Goal: Transaction & Acquisition: Purchase product/service

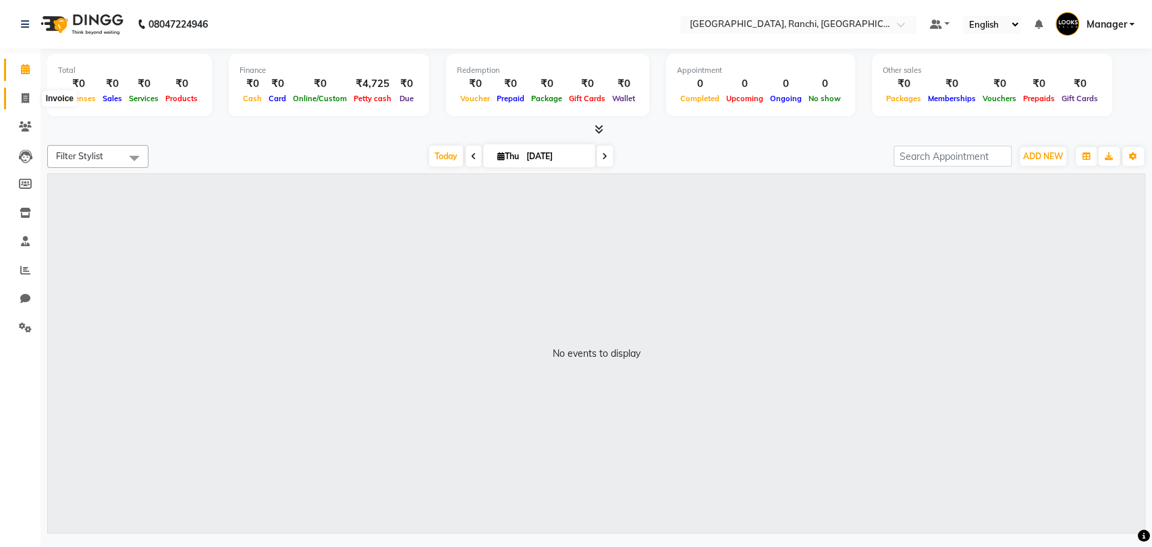
click at [24, 101] on icon at bounding box center [25, 98] width 7 height 10
select select "service"
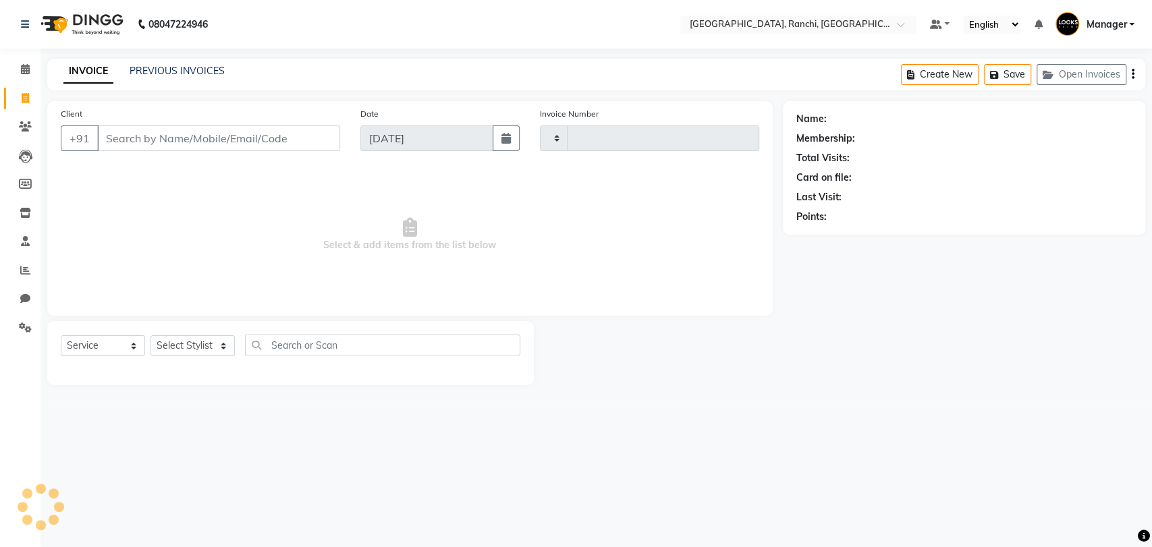
type input "1371"
select select "6463"
click at [23, 212] on icon at bounding box center [25, 213] width 11 height 10
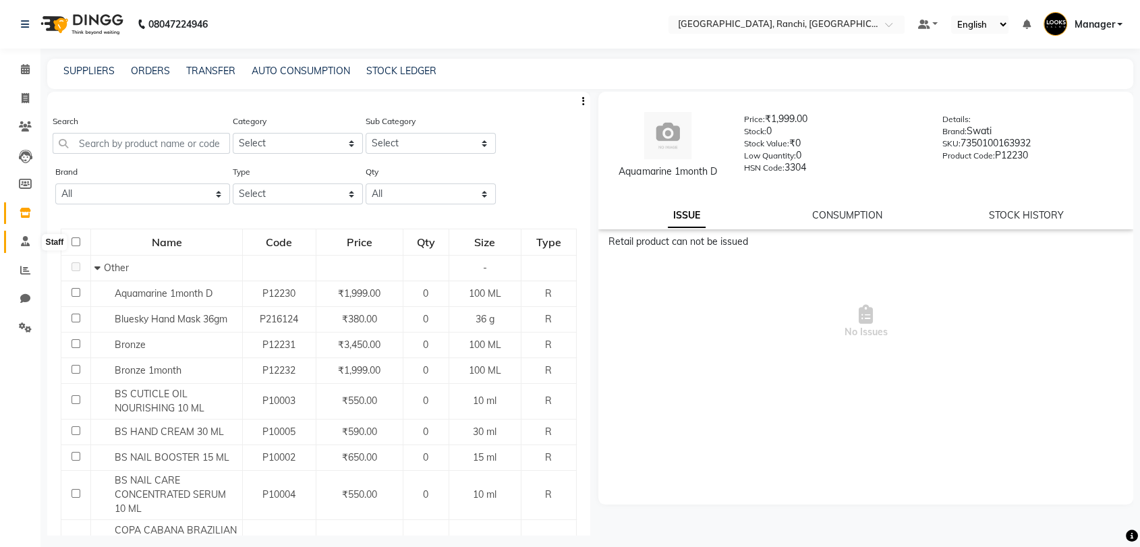
click at [19, 248] on span at bounding box center [25, 242] width 24 height 16
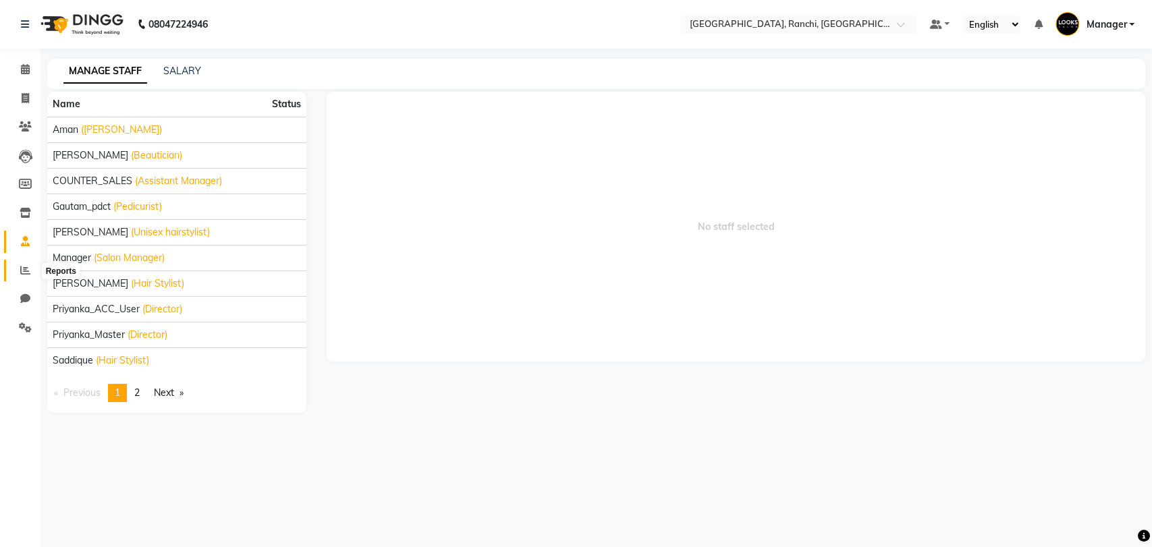
click at [27, 275] on icon at bounding box center [25, 270] width 10 height 10
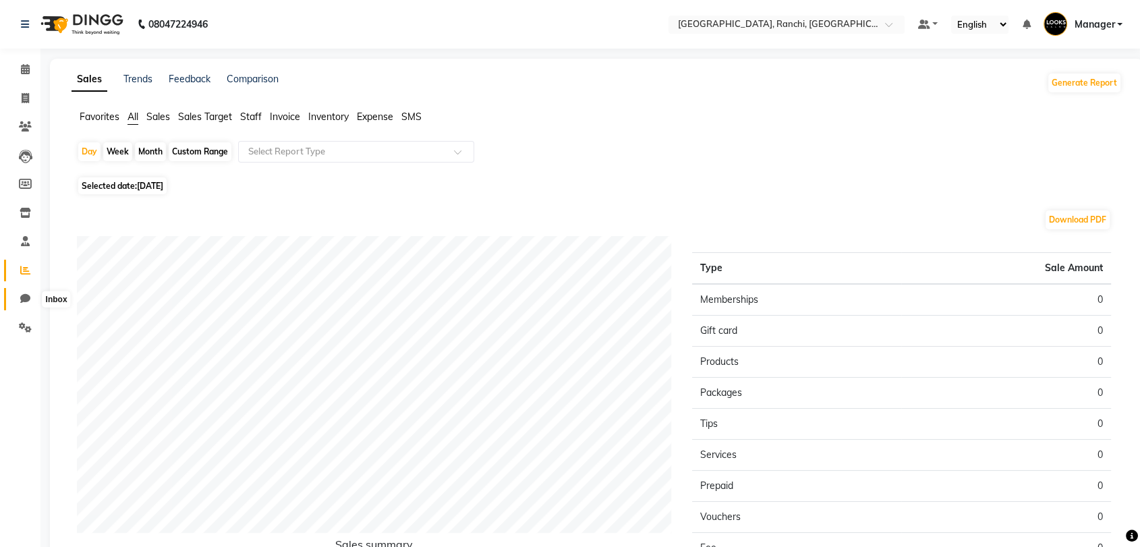
click at [27, 296] on icon at bounding box center [25, 299] width 10 height 10
select select "100"
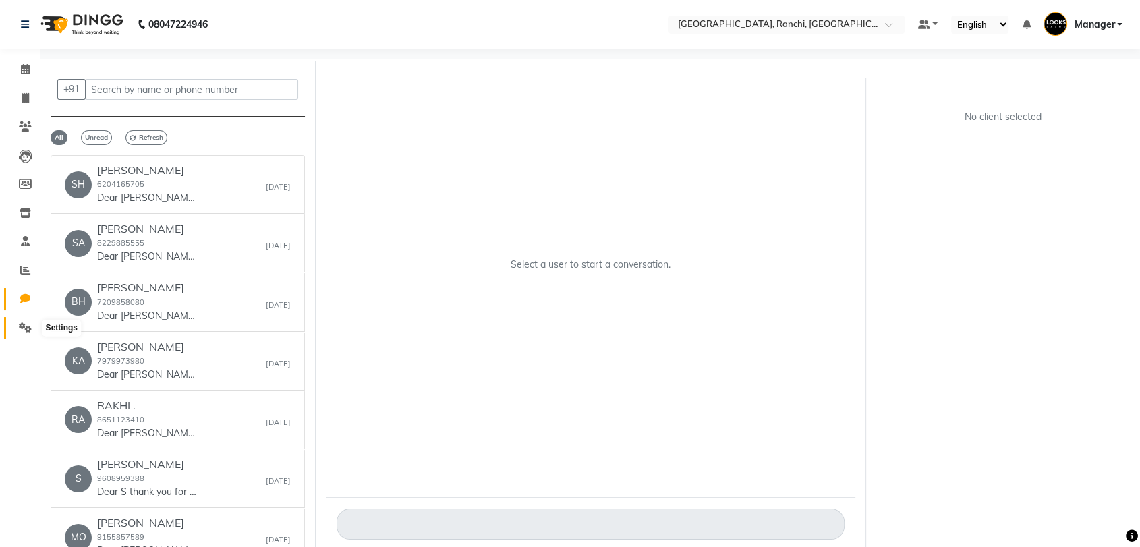
click at [24, 333] on icon at bounding box center [25, 328] width 13 height 10
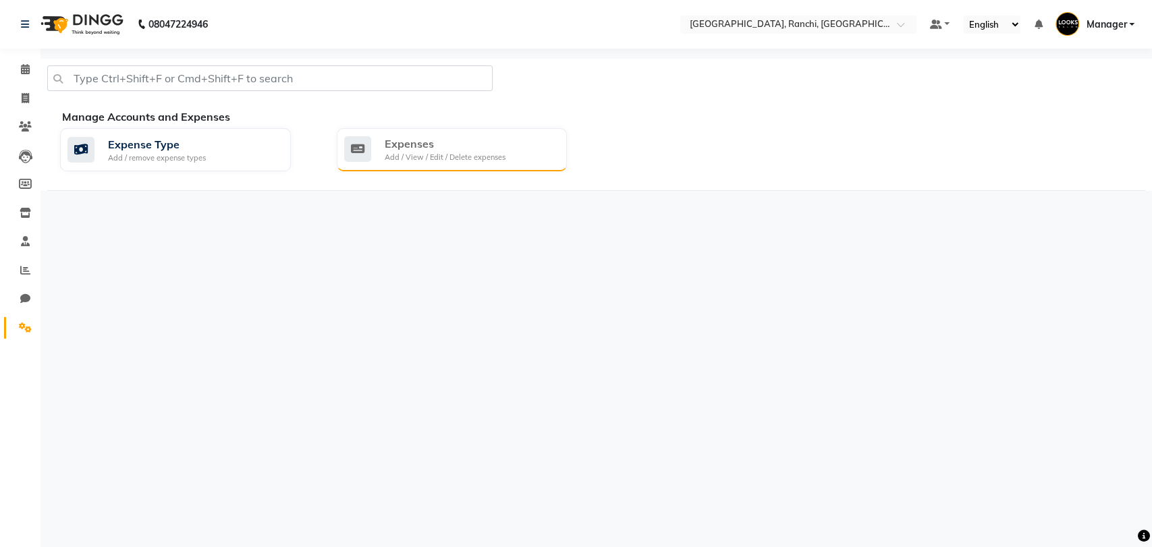
click at [419, 161] on div "Add / View / Edit / Delete expenses" at bounding box center [445, 157] width 121 height 11
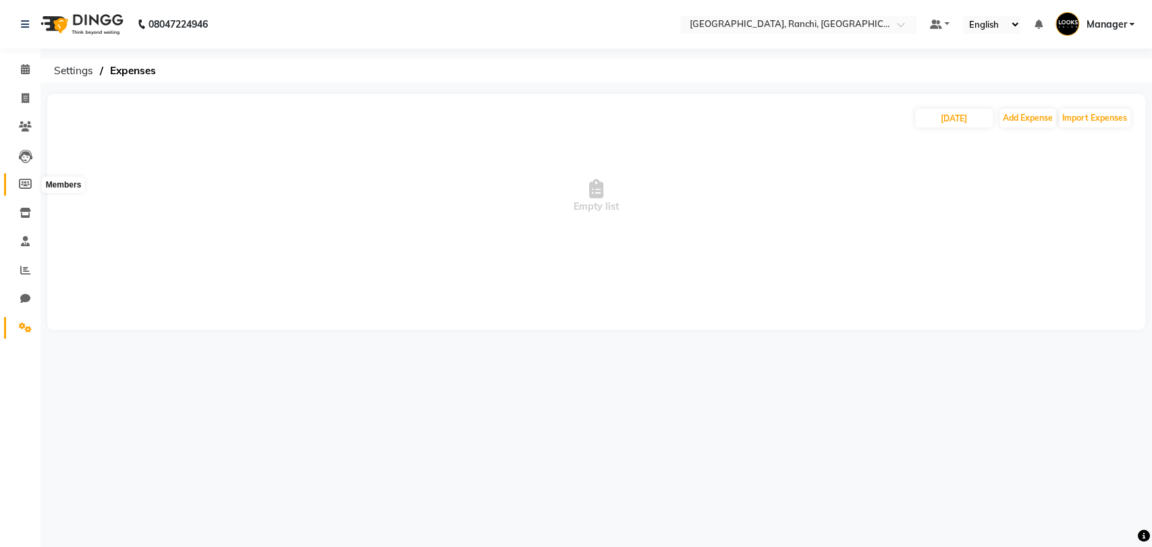
click at [22, 182] on icon at bounding box center [25, 184] width 13 height 10
select select
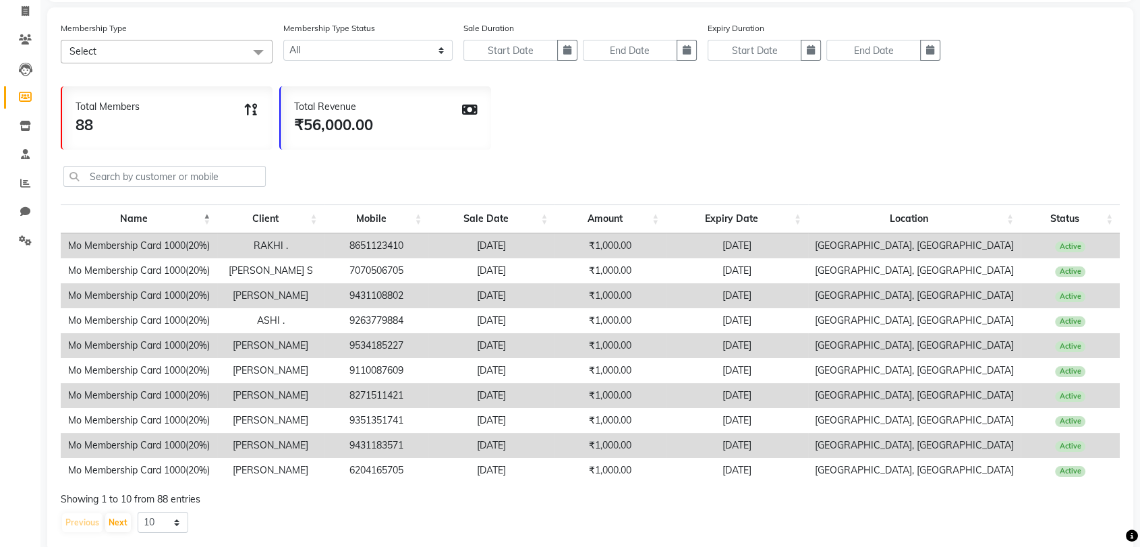
scroll to position [124, 0]
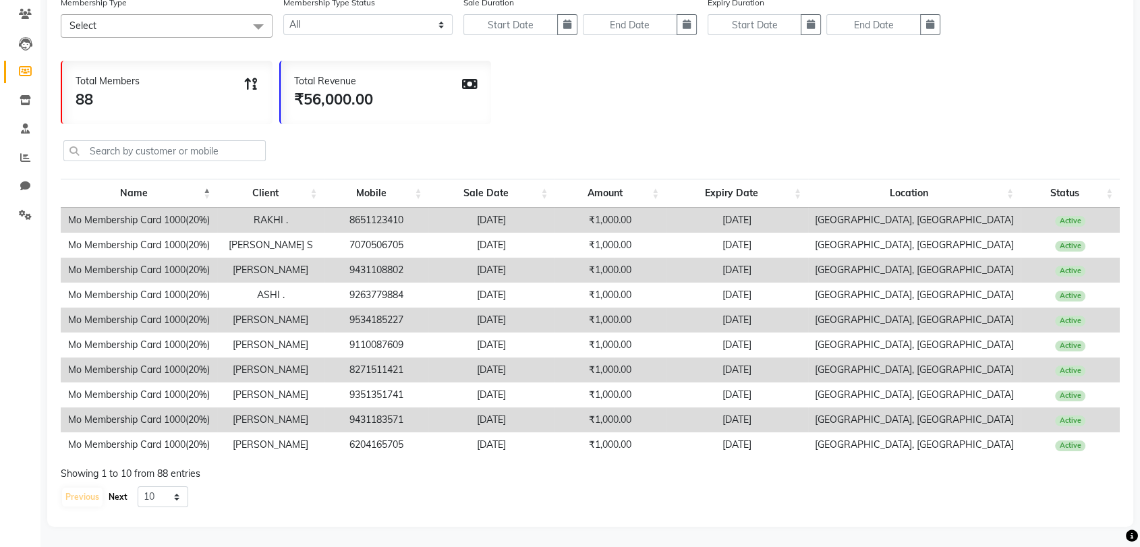
click at [119, 498] on button "Next" at bounding box center [118, 497] width 26 height 19
click at [115, 498] on button "Next" at bounding box center [118, 497] width 26 height 19
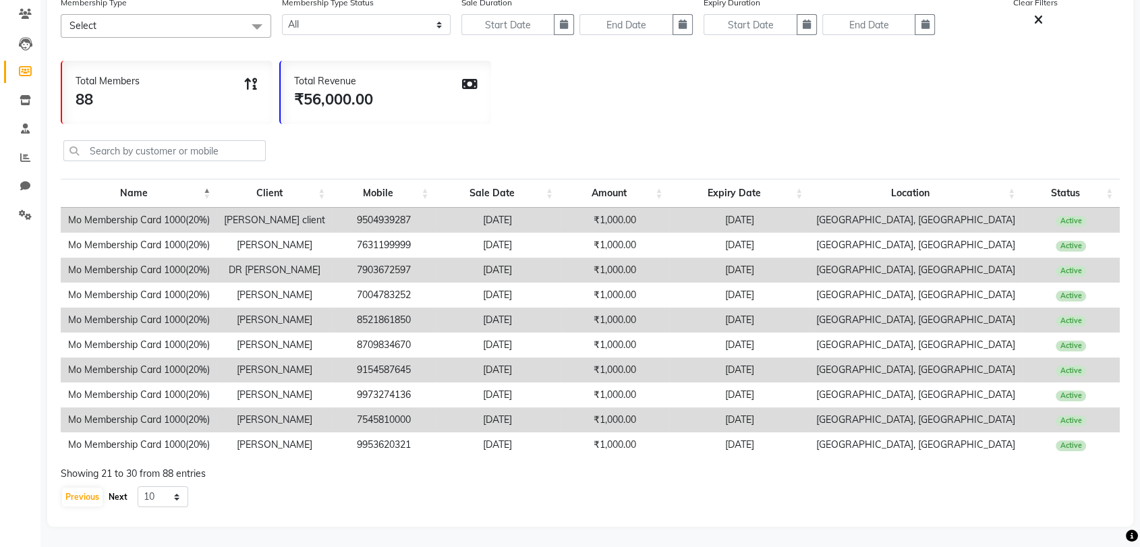
click at [115, 498] on button "Next" at bounding box center [118, 497] width 26 height 19
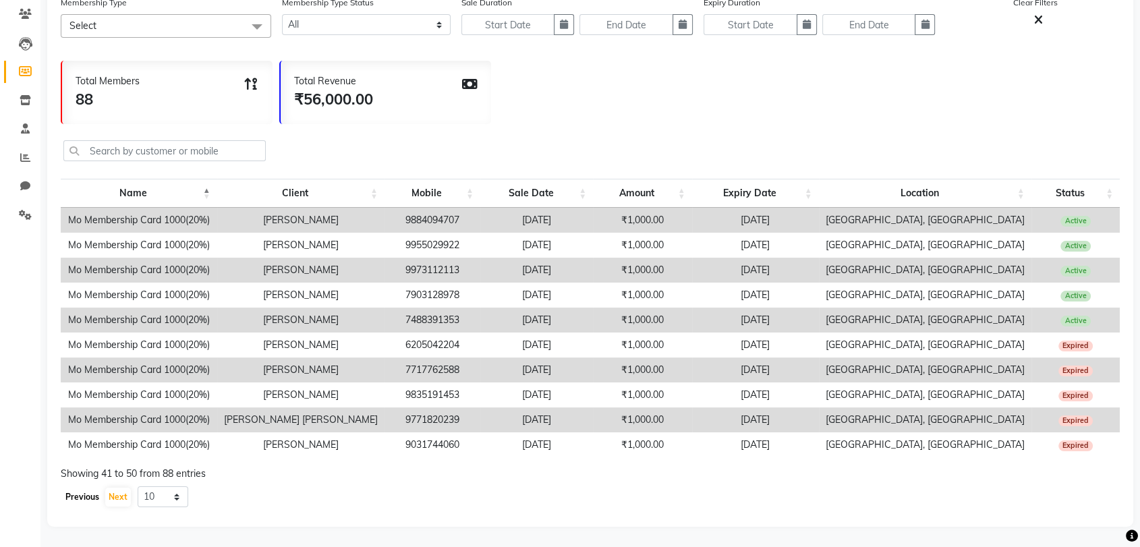
click at [80, 494] on button "Previous" at bounding box center [82, 497] width 40 height 19
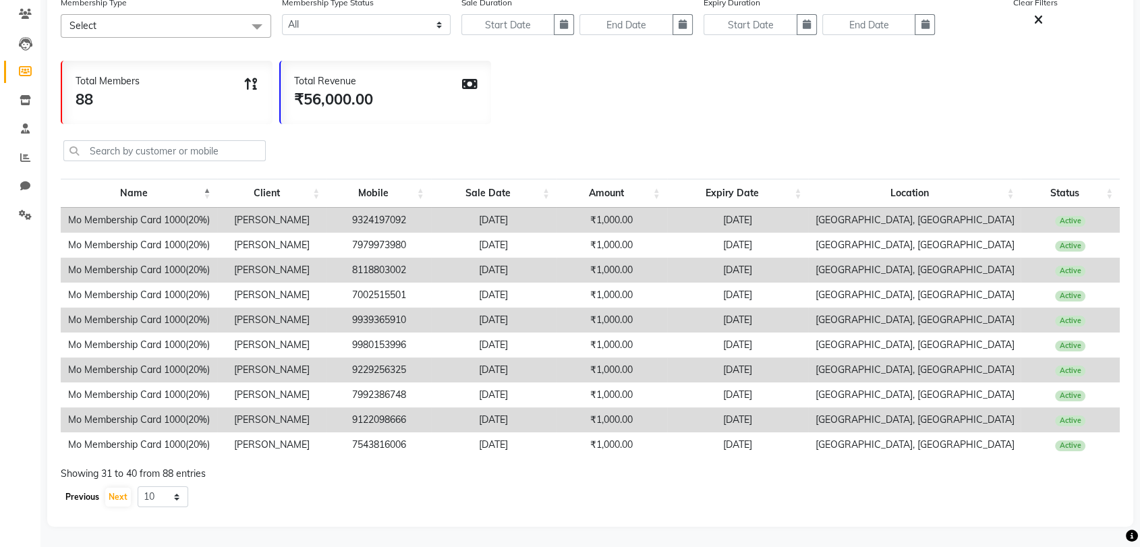
click at [80, 494] on button "Previous" at bounding box center [82, 497] width 40 height 19
click at [113, 499] on button "Next" at bounding box center [118, 497] width 26 height 19
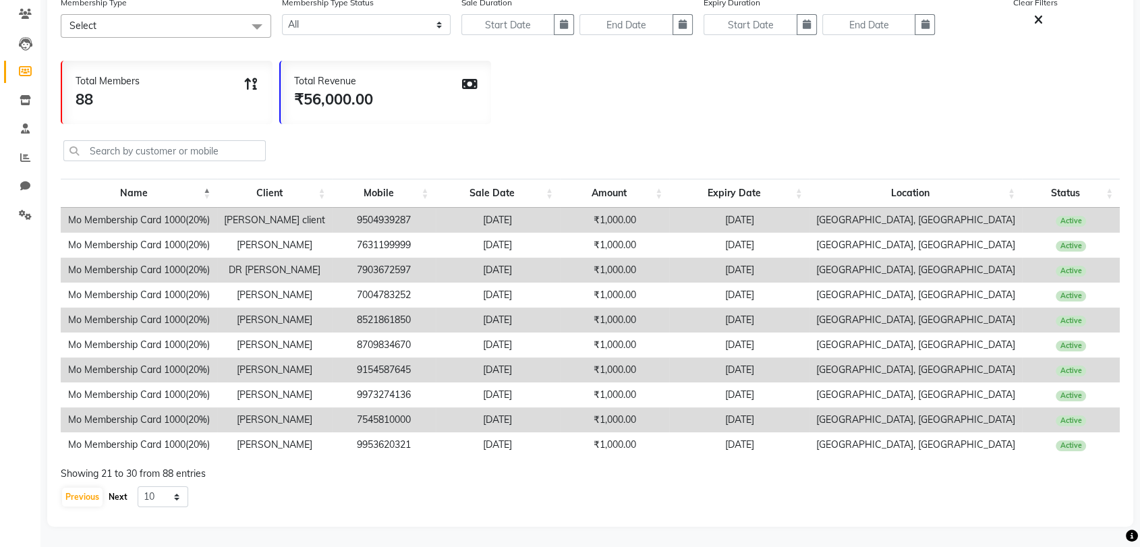
click at [113, 499] on button "Next" at bounding box center [118, 497] width 26 height 19
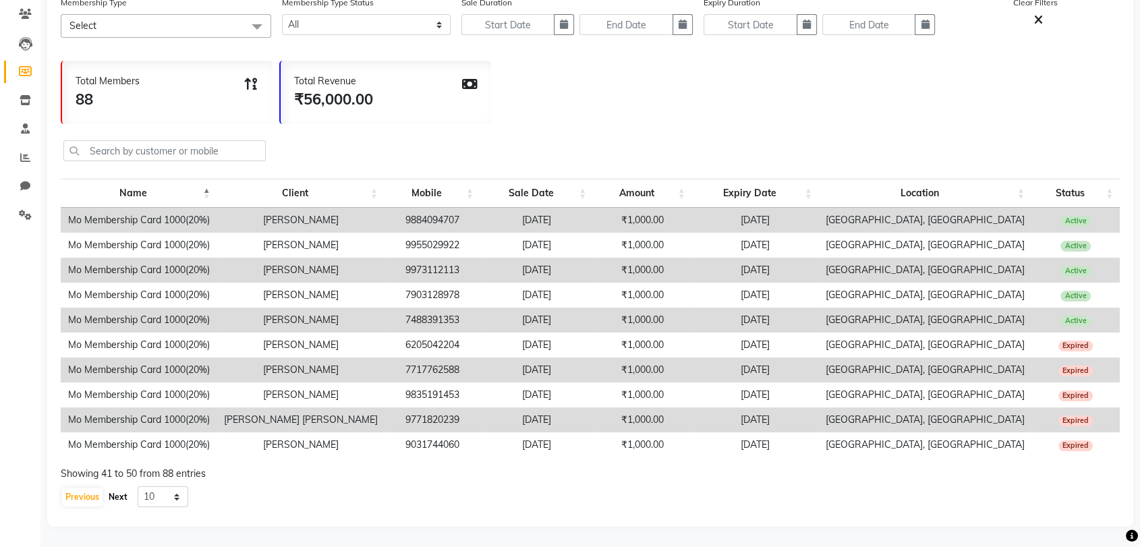
click at [113, 499] on button "Next" at bounding box center [118, 497] width 26 height 19
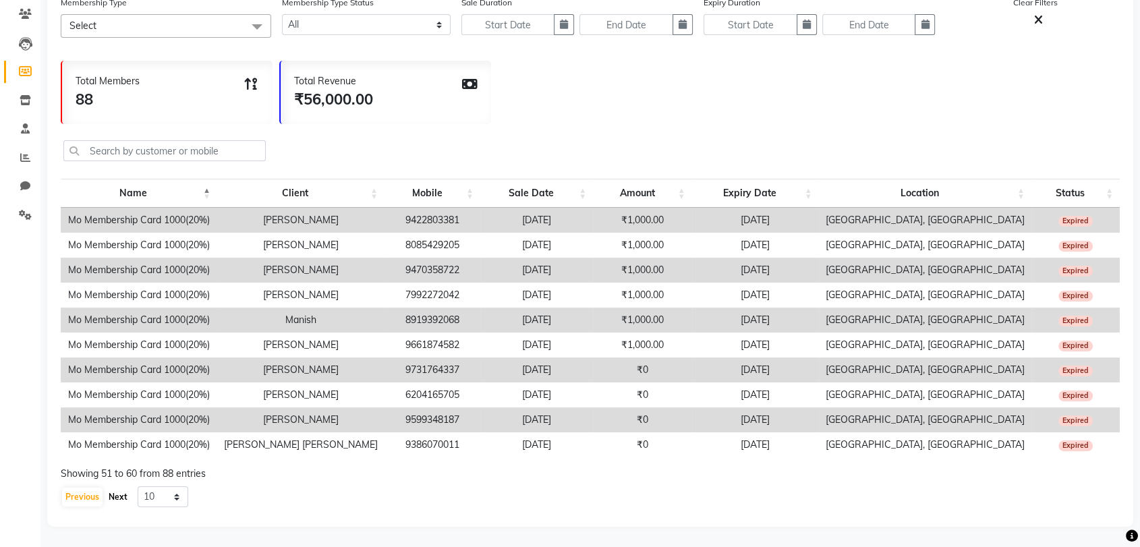
click at [113, 499] on button "Next" at bounding box center [118, 497] width 26 height 19
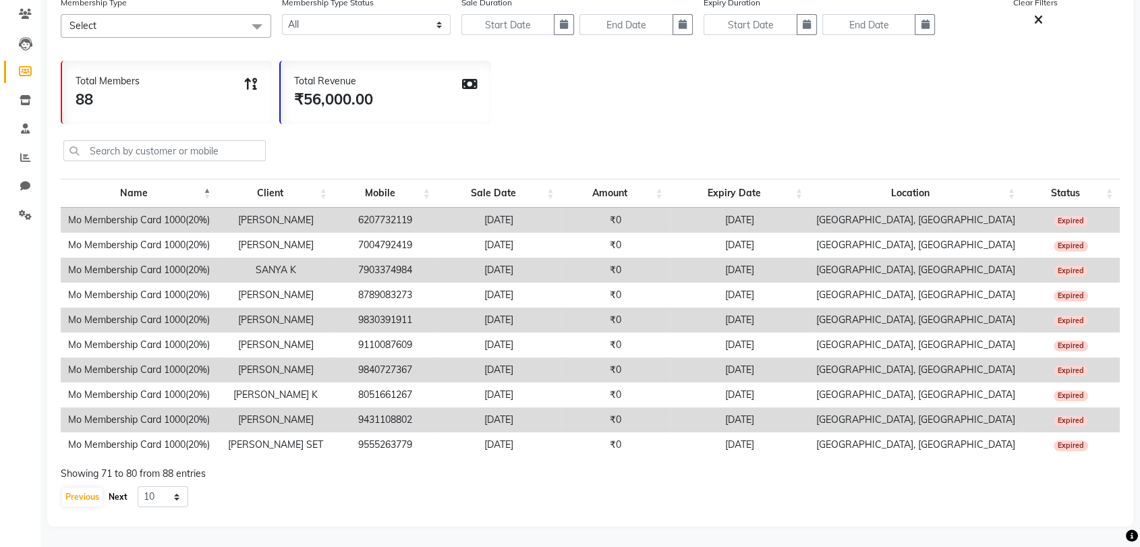
click at [113, 499] on button "Next" at bounding box center [118, 497] width 26 height 19
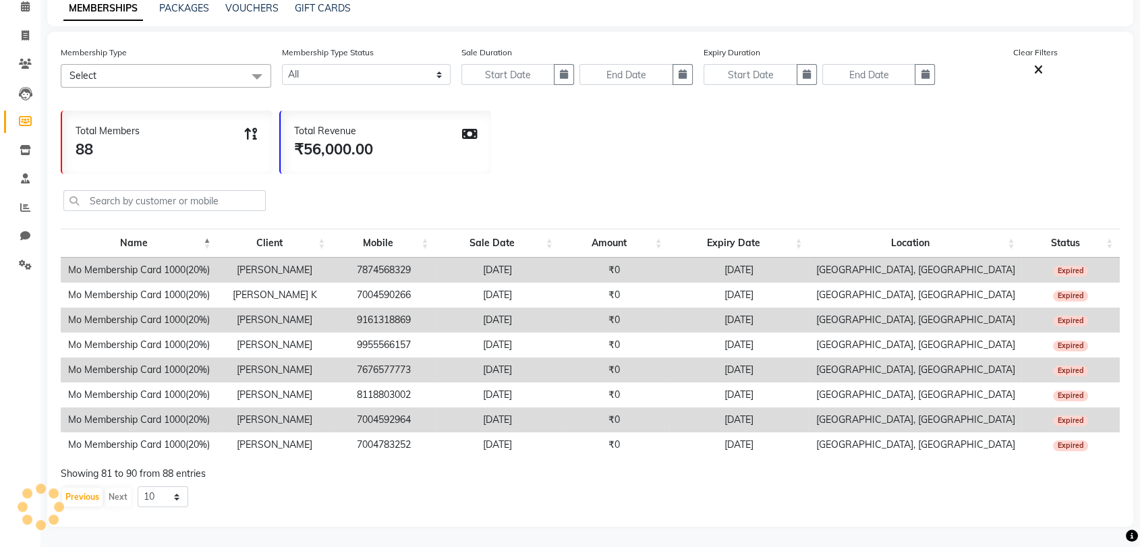
scroll to position [74, 0]
click at [83, 493] on button "Previous" at bounding box center [82, 497] width 40 height 19
click at [83, 493] on div "Membership Type Select Select All MO Membership Card 1000(20%) Membership Type …" at bounding box center [590, 279] width 1086 height 495
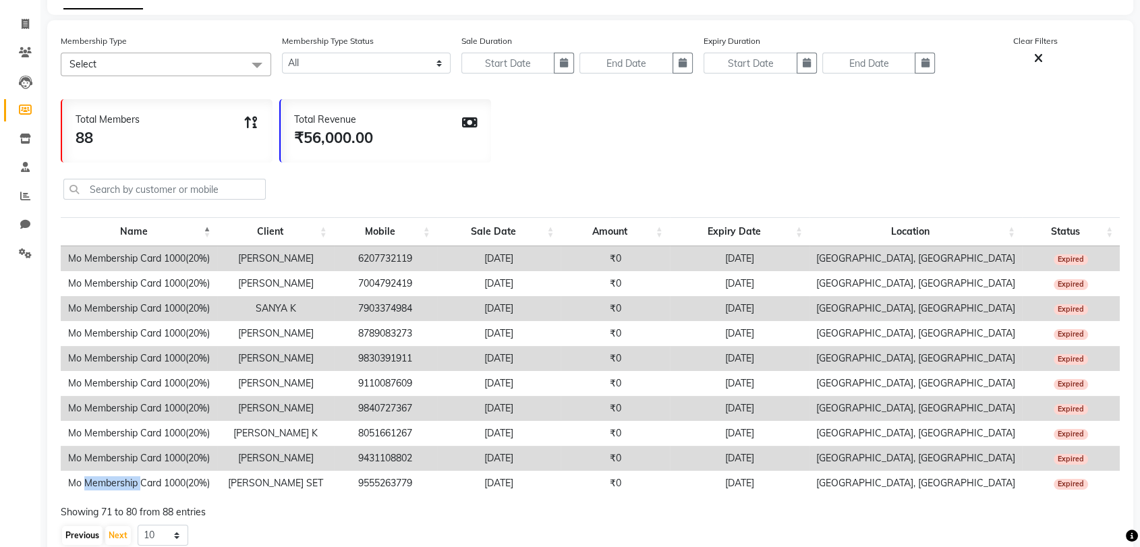
click at [83, 493] on td "Mo Membership Card 1000(20%)" at bounding box center [139, 483] width 157 height 25
click at [14, 501] on div "Calendar Invoice Clients Leads Members Inventory Staff Reports Chat Settings Co…" at bounding box center [91, 264] width 182 height 601
click at [254, 539] on div "Previous Next 10 20 50 100" at bounding box center [590, 536] width 1059 height 22
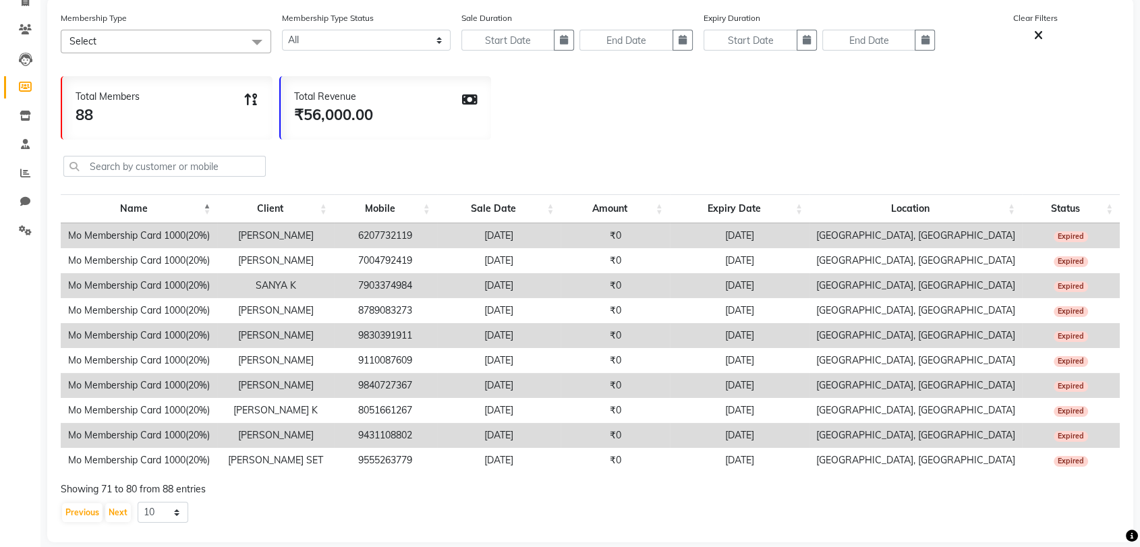
scroll to position [124, 0]
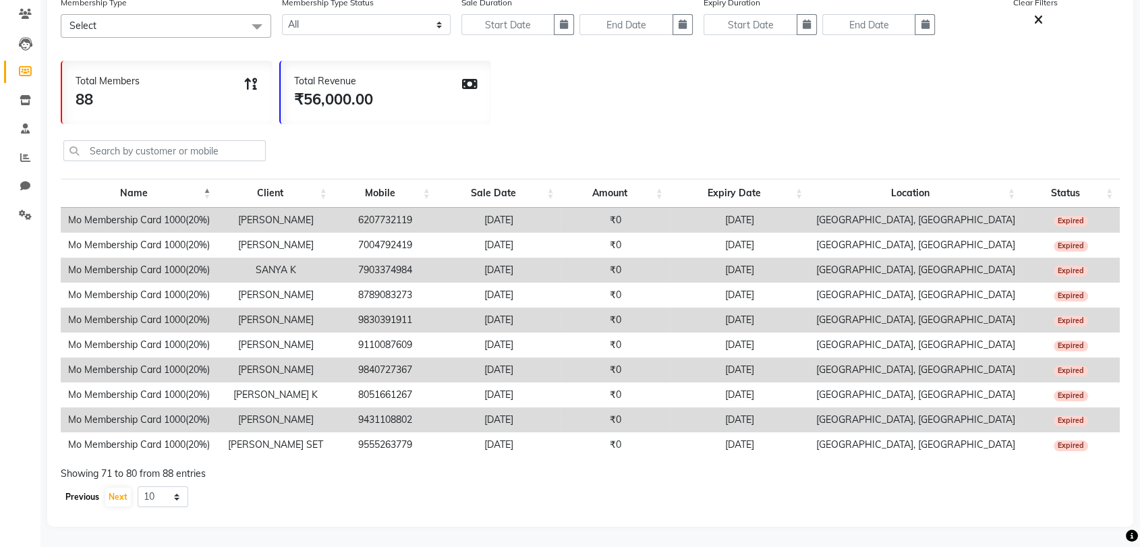
click at [82, 498] on button "Previous" at bounding box center [82, 497] width 40 height 19
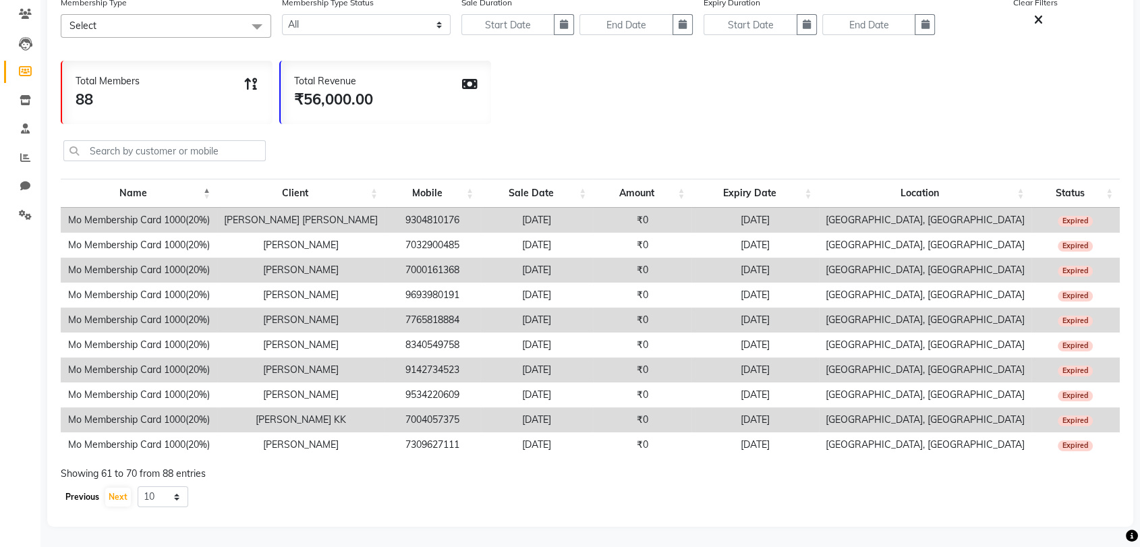
click at [82, 501] on button "Previous" at bounding box center [82, 497] width 40 height 19
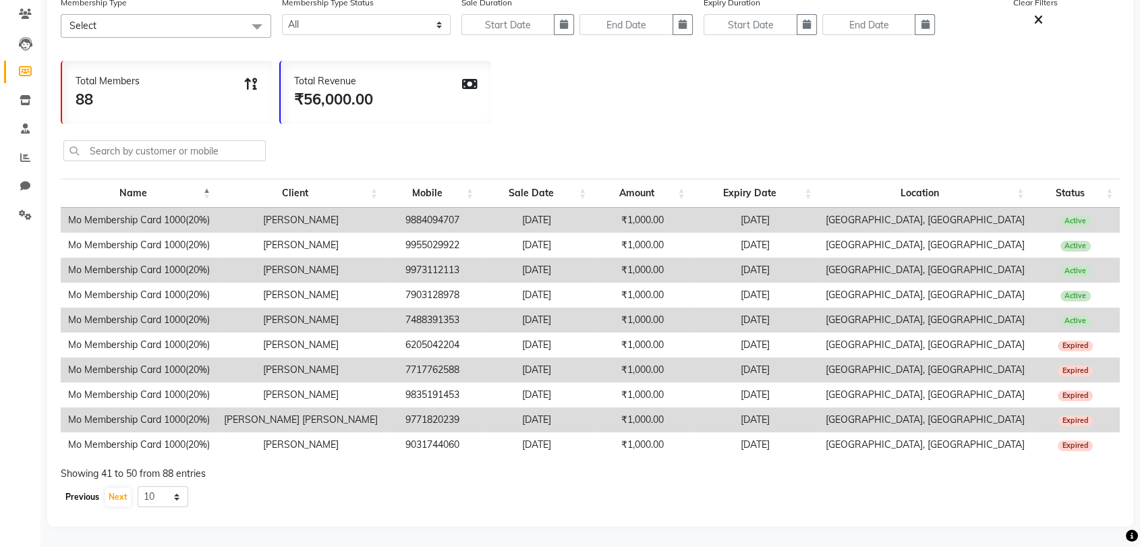
click at [82, 501] on button "Previous" at bounding box center [82, 497] width 40 height 19
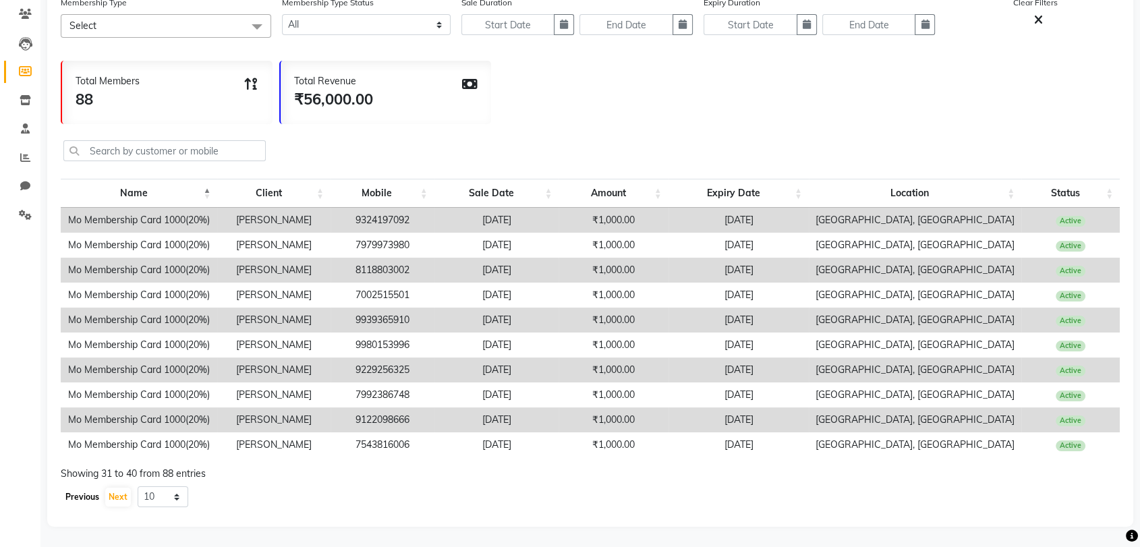
click at [82, 501] on button "Previous" at bounding box center [82, 497] width 40 height 19
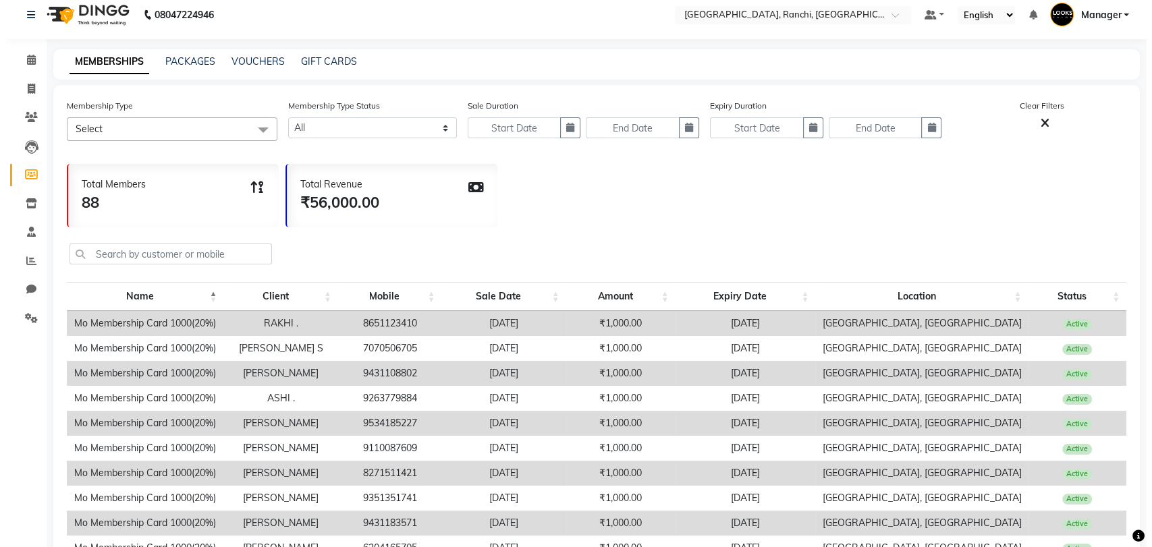
scroll to position [0, 0]
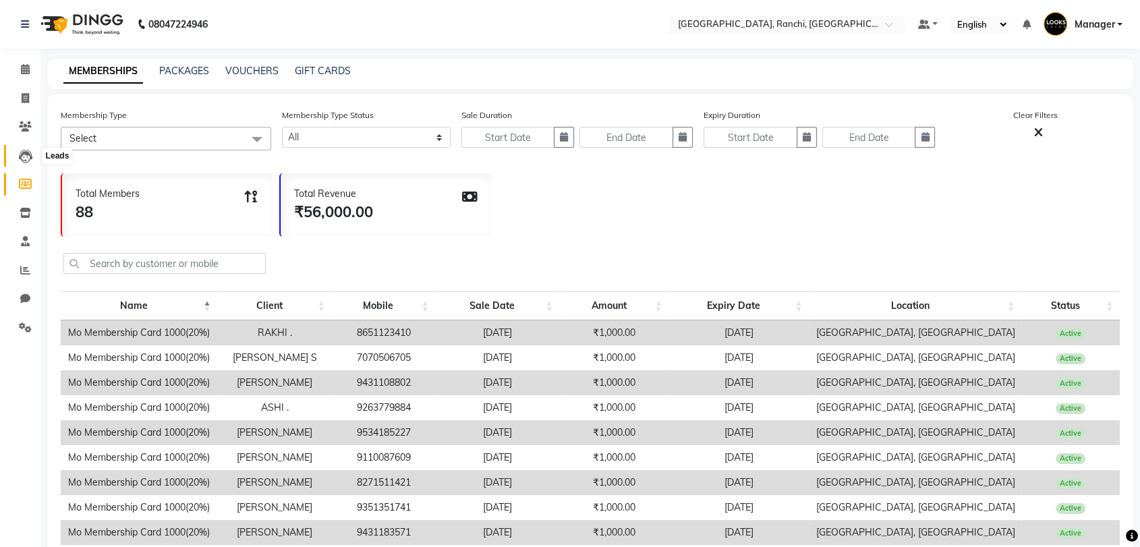
click at [27, 155] on icon at bounding box center [25, 156] width 13 height 13
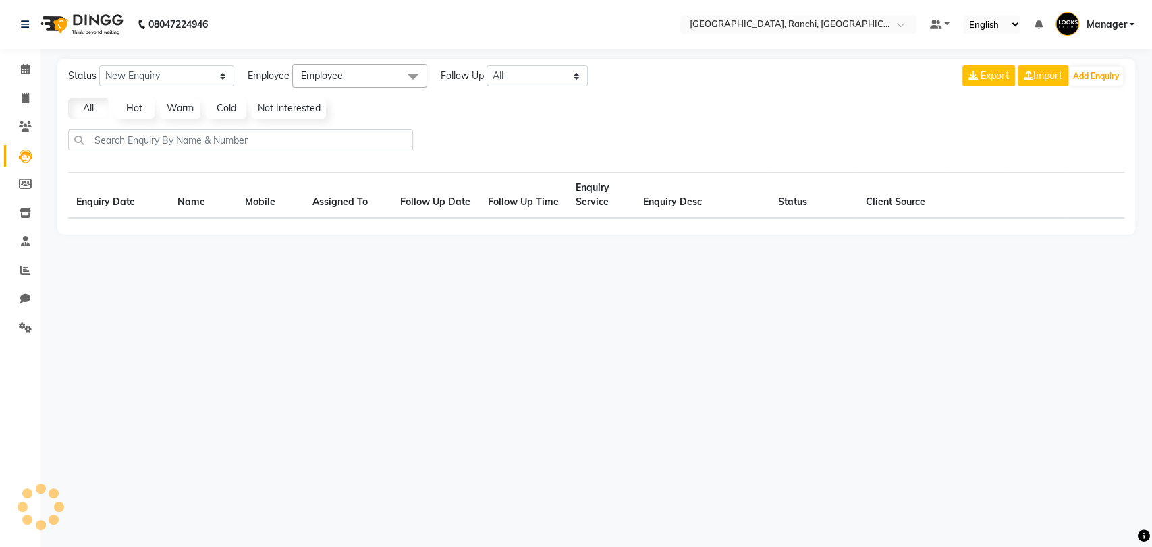
select select "10"
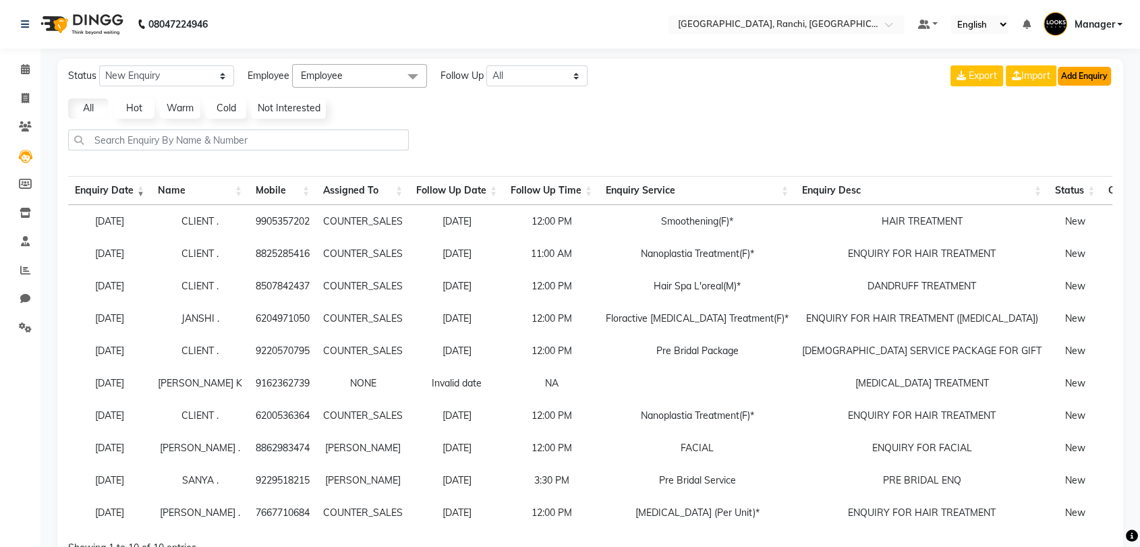
click at [1090, 71] on button "Add Enquiry" at bounding box center [1084, 76] width 53 height 19
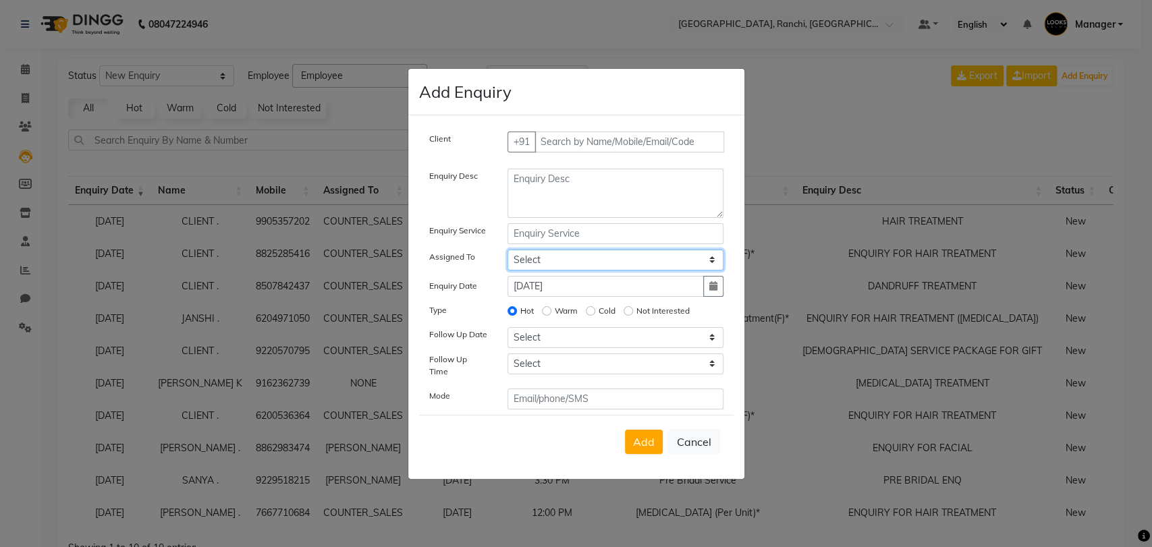
click at [713, 269] on select "Select [PERSON_NAME] COUNTER_SALES Gautam_pdct [PERSON_NAME] Manager [PERSON_NA…" at bounding box center [615, 260] width 216 height 21
click at [803, 145] on ngb-modal-window "Add Enquiry Client +91 Enquiry Desc Enquiry Service Assigned To Select [PERSON_…" at bounding box center [576, 273] width 1152 height 547
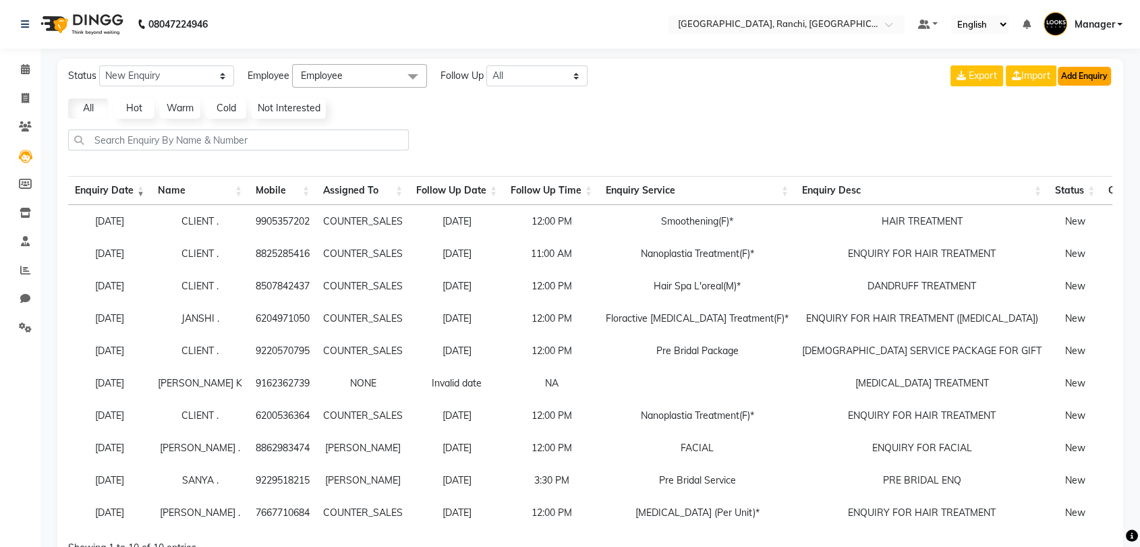
click at [1069, 75] on button "Add Enquiry" at bounding box center [1084, 76] width 53 height 19
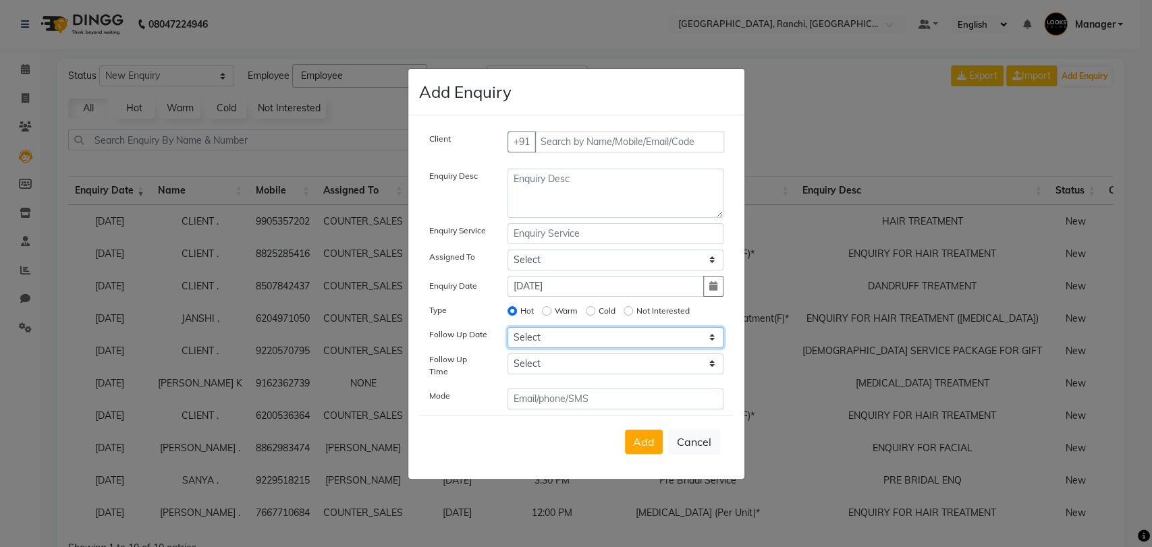
click at [714, 344] on select "Select [DATE] [DATE] [DATE] ([DATE]) [DATE] ([DATE]) [DATE] ([DATE]) [DATE] ([D…" at bounding box center [615, 337] width 216 height 21
click at [710, 366] on select "Select 07:00 AM 07:15 AM 07:30 AM 07:45 AM 08:00 AM 08:15 AM 08:30 AM 08:45 AM …" at bounding box center [615, 364] width 216 height 21
click at [867, 143] on ngb-modal-window "Add Enquiry Client +91 Enquiry Desc Enquiry Service Assigned To Select [PERSON_…" at bounding box center [576, 273] width 1152 height 547
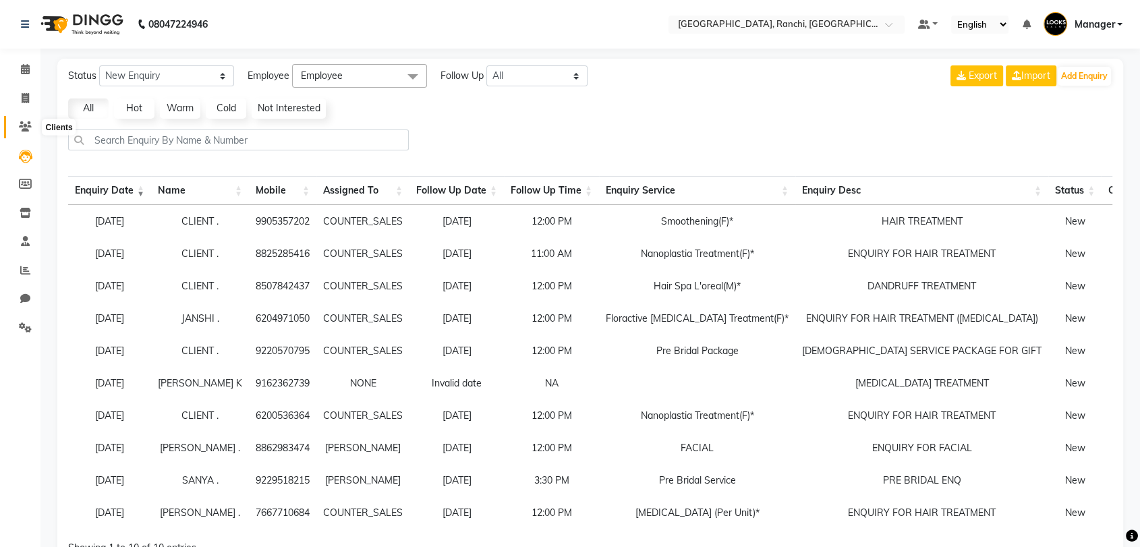
click at [23, 132] on icon at bounding box center [25, 126] width 13 height 10
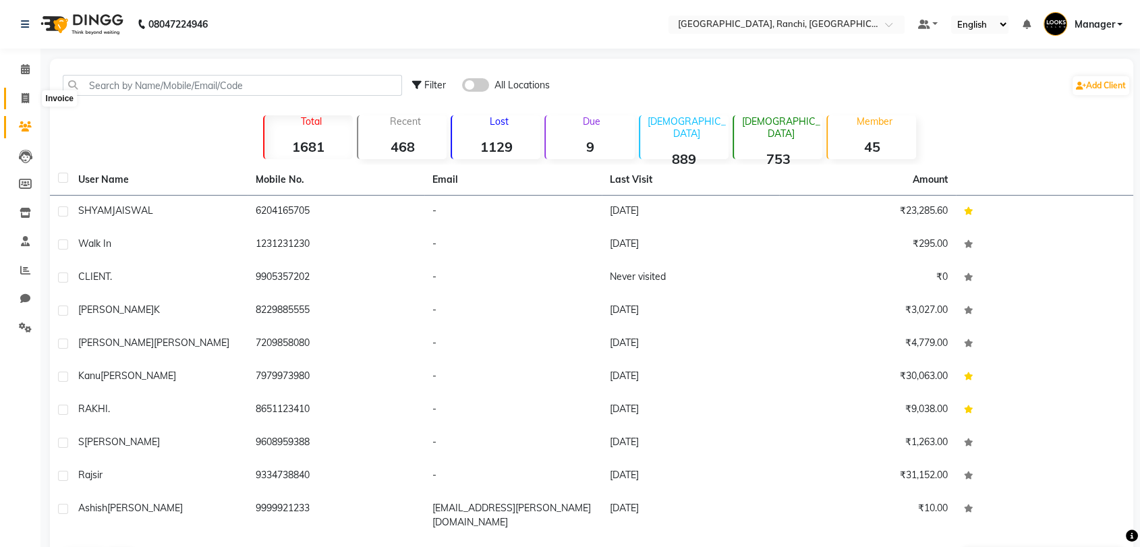
click at [22, 102] on icon at bounding box center [25, 98] width 7 height 10
select select "service"
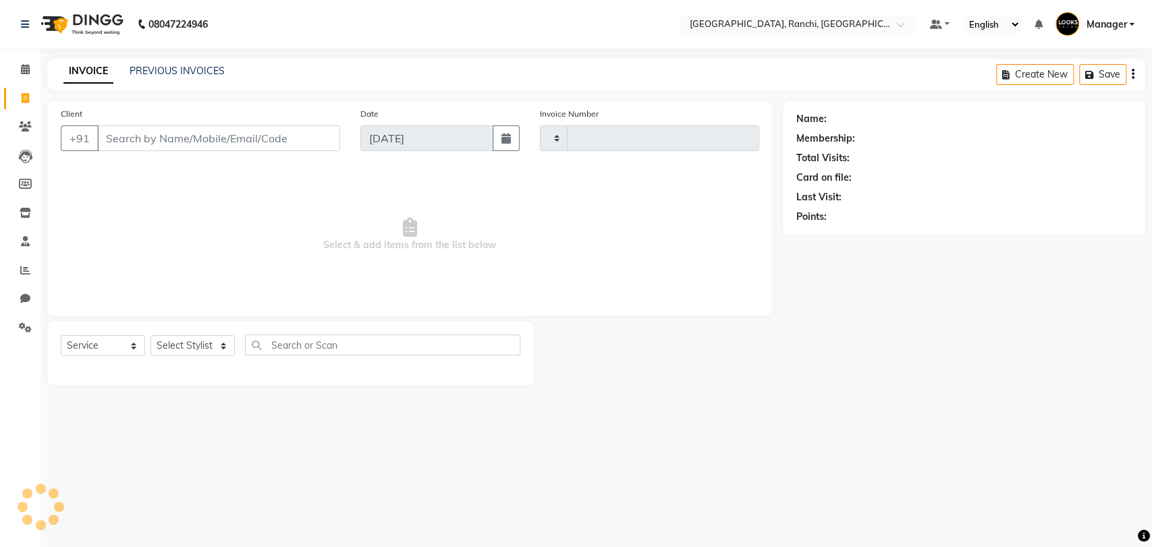
type input "1371"
select select "6463"
click at [27, 68] on icon at bounding box center [25, 69] width 9 height 10
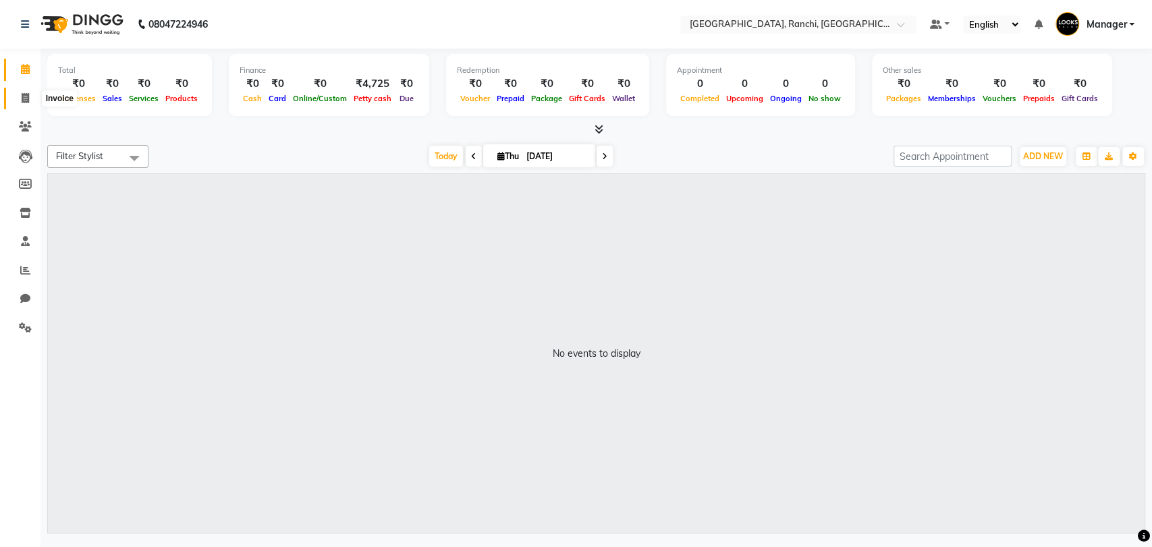
click at [27, 103] on icon at bounding box center [25, 98] width 7 height 10
select select "service"
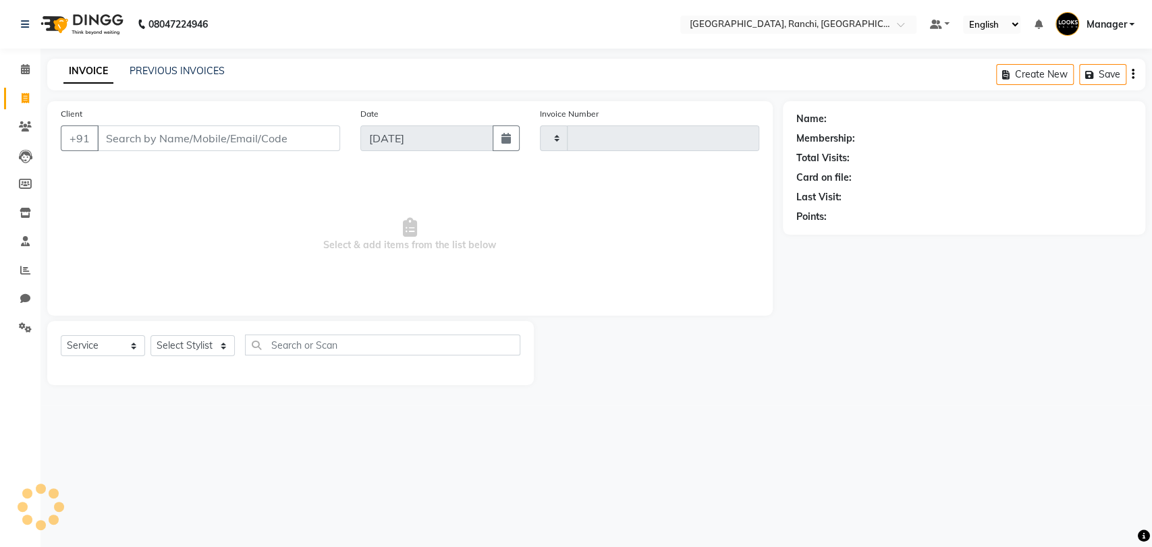
type input "1371"
select select "6463"
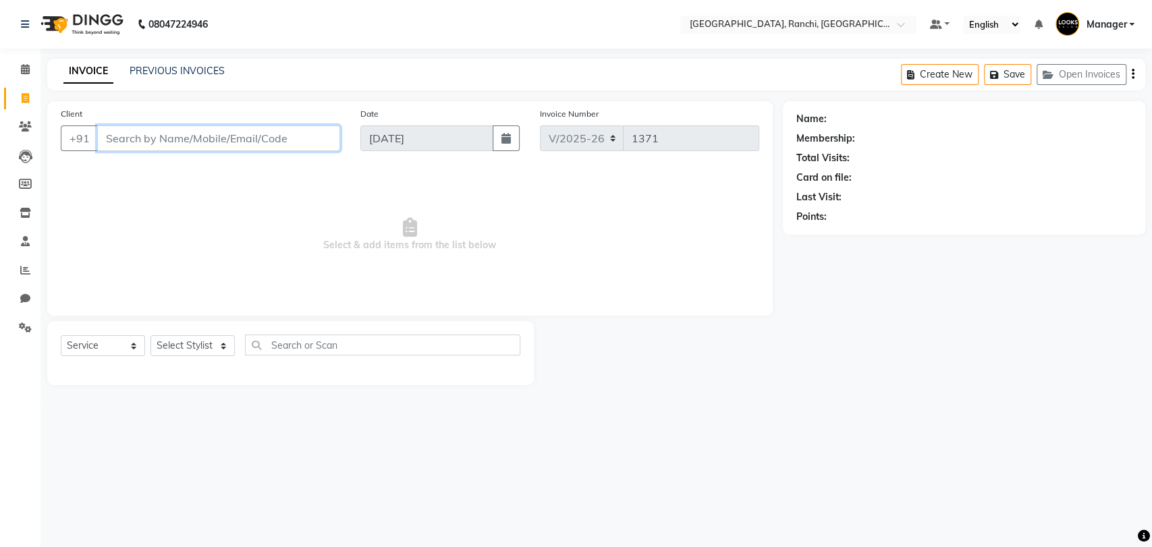
click at [217, 139] on input "Client" at bounding box center [218, 139] width 243 height 26
type input "D"
click at [134, 347] on select "Select Service Product Membership Package Voucher Prepaid Gift Card" at bounding box center [103, 345] width 84 height 21
click at [61, 335] on select "Select Service Product Membership Package Voucher Prepaid Gift Card" at bounding box center [103, 345] width 84 height 21
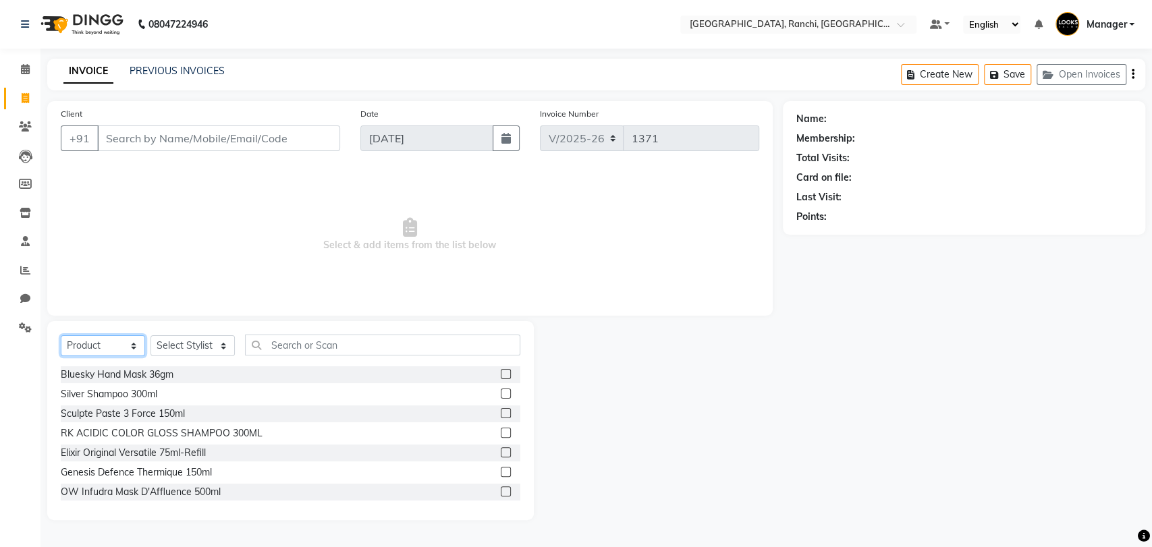
click at [133, 346] on select "Select Service Product Membership Package Voucher Prepaid Gift Card" at bounding box center [103, 345] width 84 height 21
click at [61, 335] on select "Select Service Product Membership Package Voucher Prepaid Gift Card" at bounding box center [103, 345] width 84 height 21
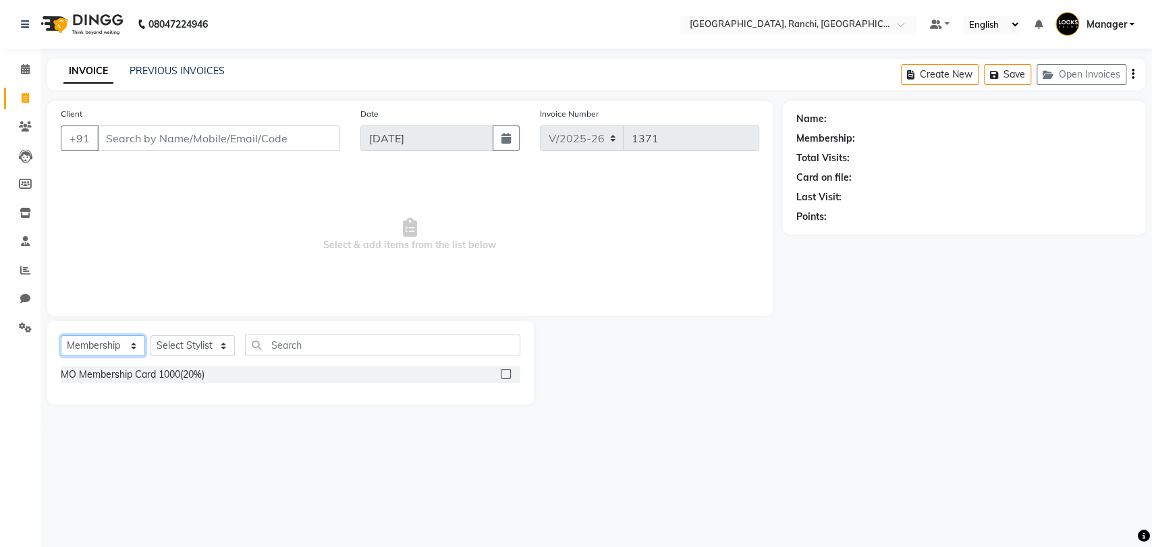
click at [130, 344] on select "Select Service Product Membership Package Voucher Prepaid Gift Card" at bounding box center [103, 345] width 84 height 21
select select "service"
click at [61, 335] on select "Select Service Product Membership Package Voucher Prepaid Gift Card" at bounding box center [103, 345] width 84 height 21
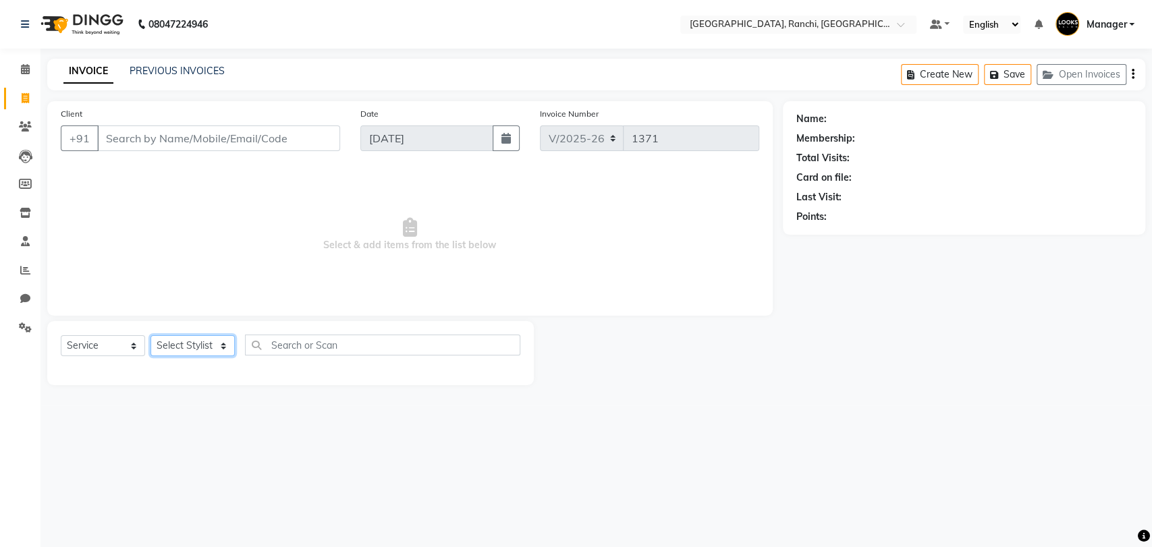
click at [218, 346] on select "Select Stylist [PERSON_NAME] COUNTER_SALES Gautam_pdct [PERSON_NAME] Manager [P…" at bounding box center [192, 345] width 84 height 21
select select "88105"
click at [150, 335] on select "Select Stylist [PERSON_NAME] COUNTER_SALES Gautam_pdct [PERSON_NAME] Manager [P…" at bounding box center [192, 345] width 84 height 21
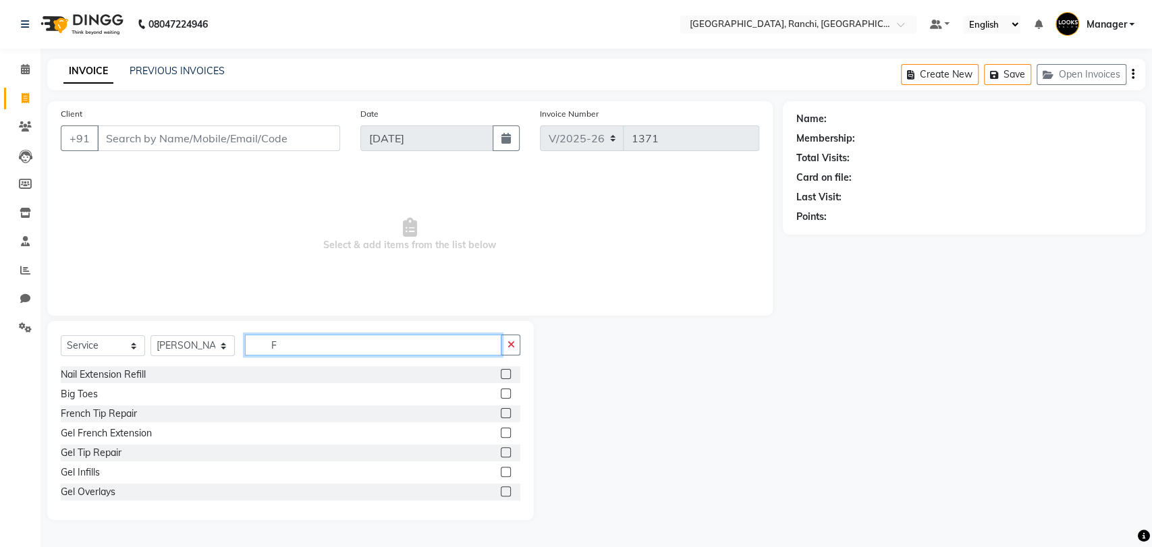
click at [320, 347] on input "F" at bounding box center [373, 345] width 256 height 21
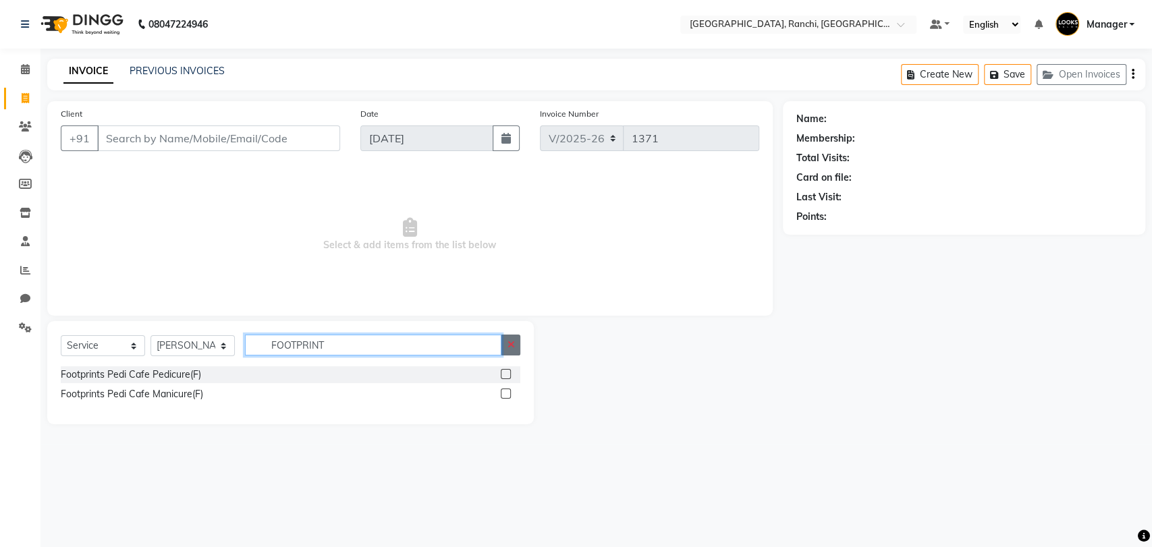
type input "FOOTPRINT"
click at [509, 346] on icon "button" at bounding box center [510, 344] width 7 height 9
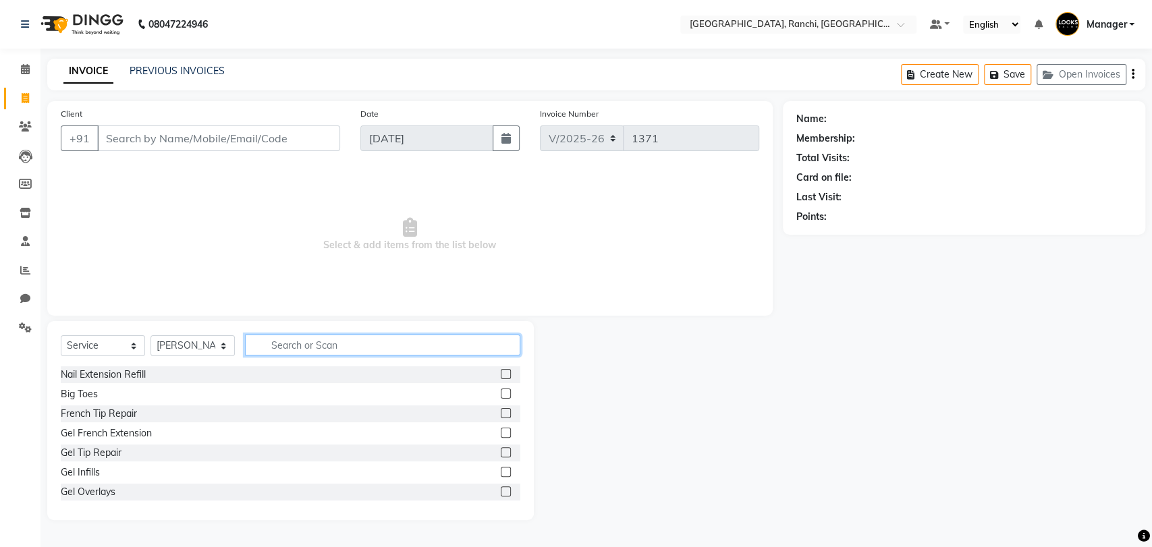
click at [472, 345] on input "text" at bounding box center [382, 345] width 275 height 21
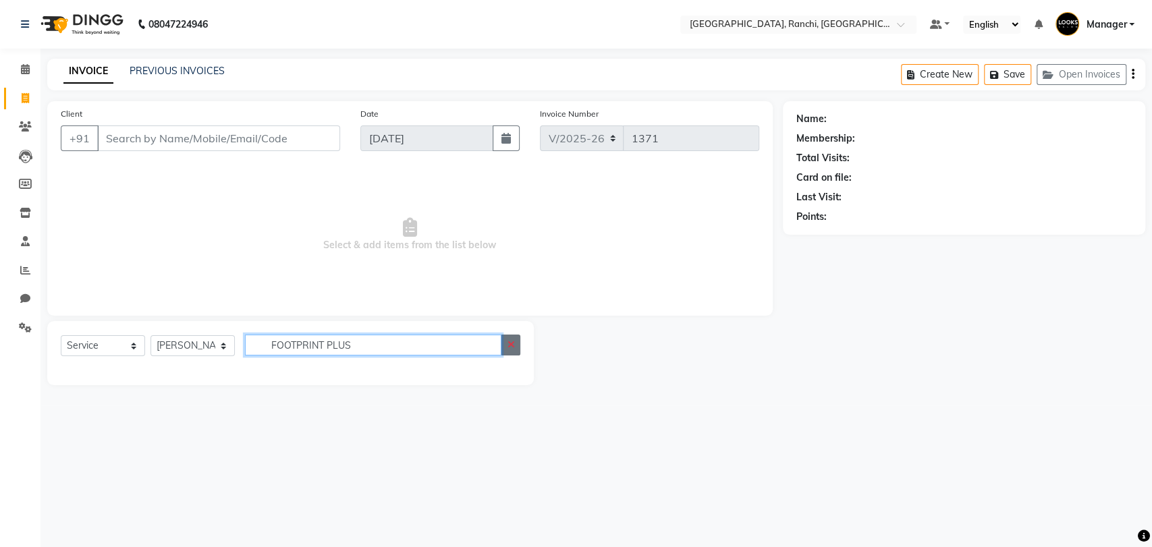
type input "FOOTPRINT PLUS"
click at [511, 347] on icon "button" at bounding box center [510, 344] width 7 height 9
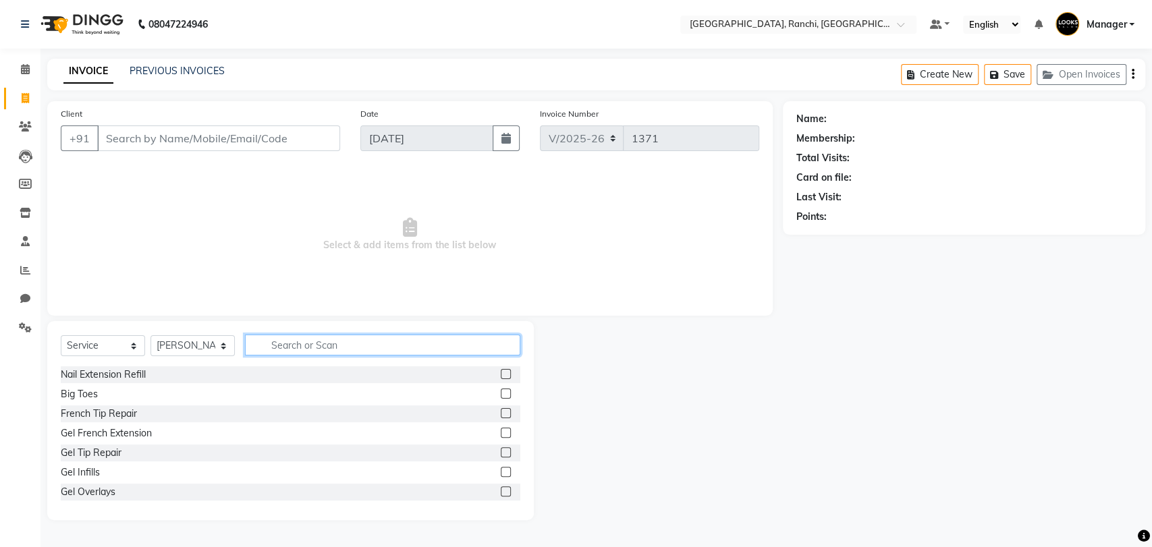
click at [451, 345] on input "text" at bounding box center [382, 345] width 275 height 21
click at [418, 347] on input "text" at bounding box center [382, 345] width 275 height 21
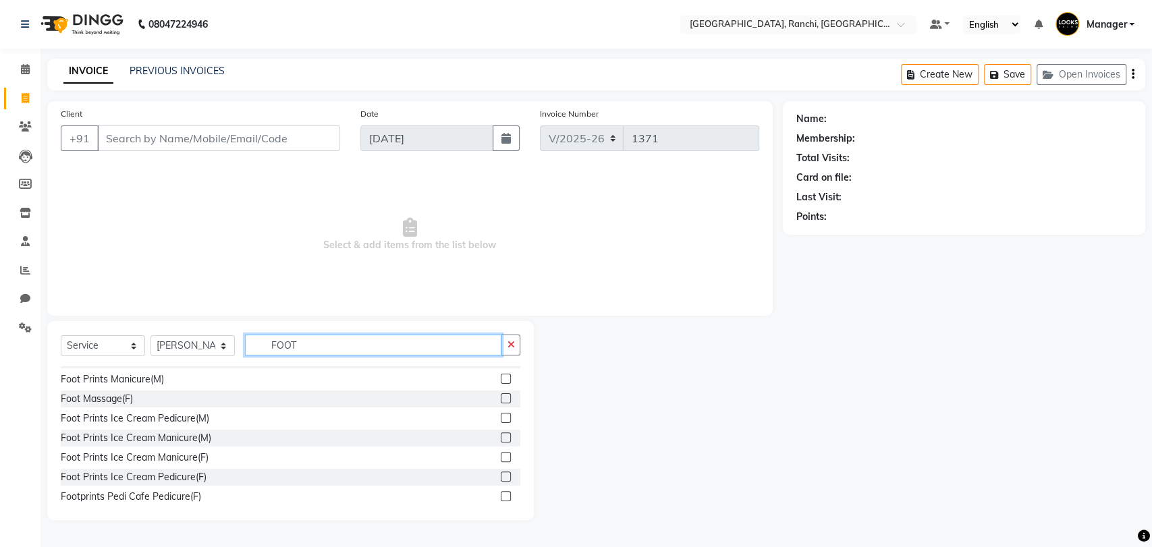
scroll to position [100, 0]
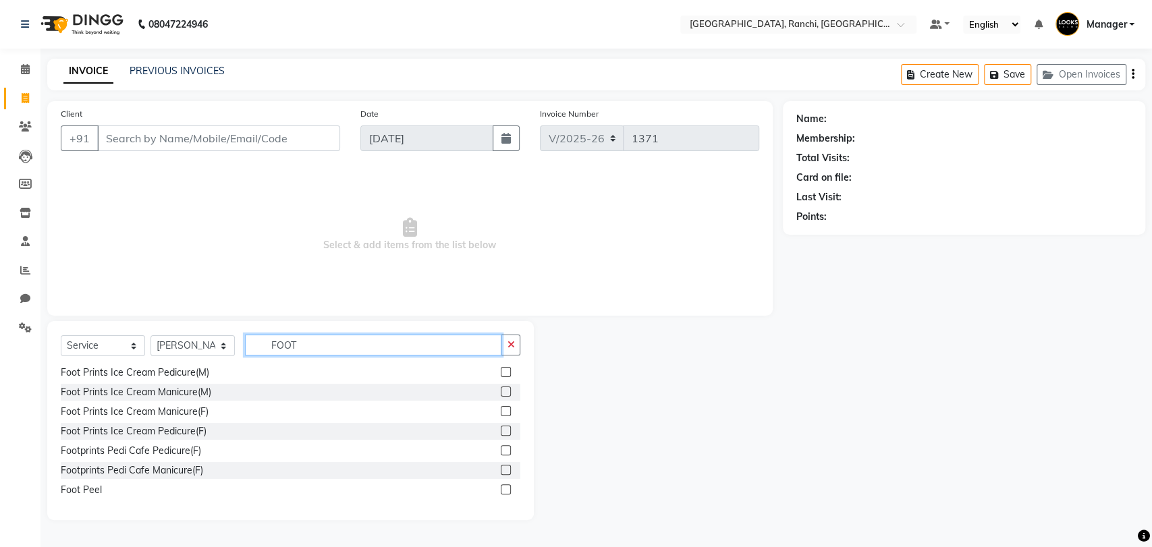
click at [302, 344] on input "FOOT" at bounding box center [373, 345] width 256 height 21
type input "F"
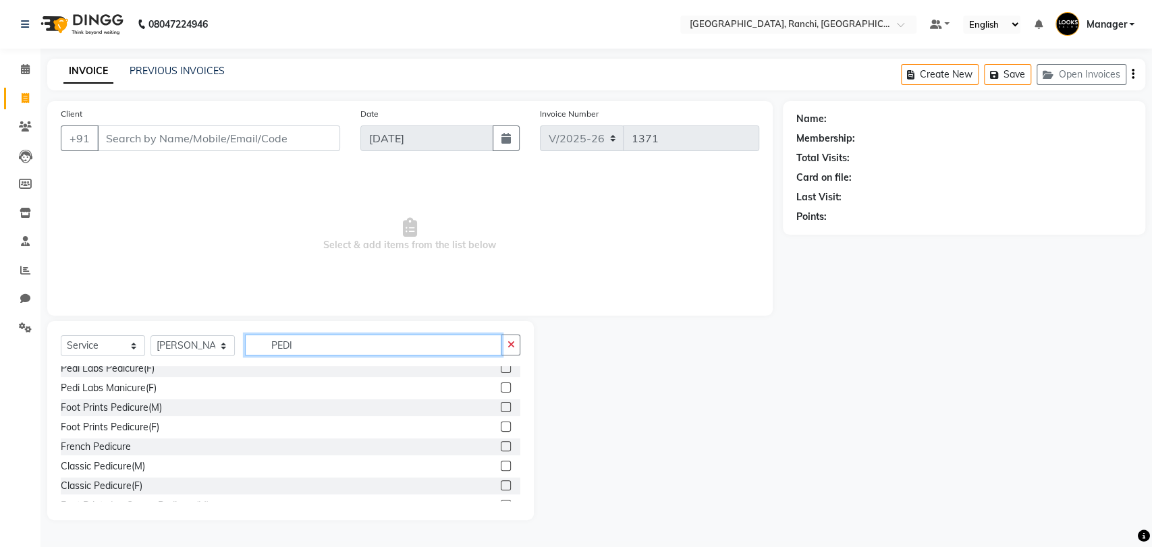
scroll to position [86, 0]
type input "PEDI"
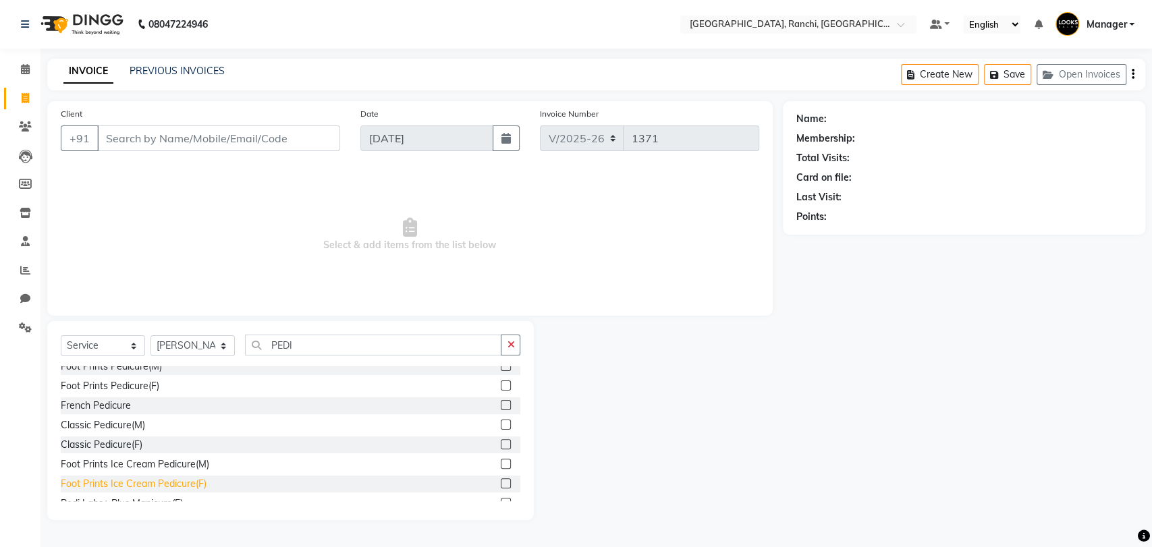
click at [189, 485] on div "Foot Prints Ice Cream Pedicure(F)" at bounding box center [134, 484] width 146 height 14
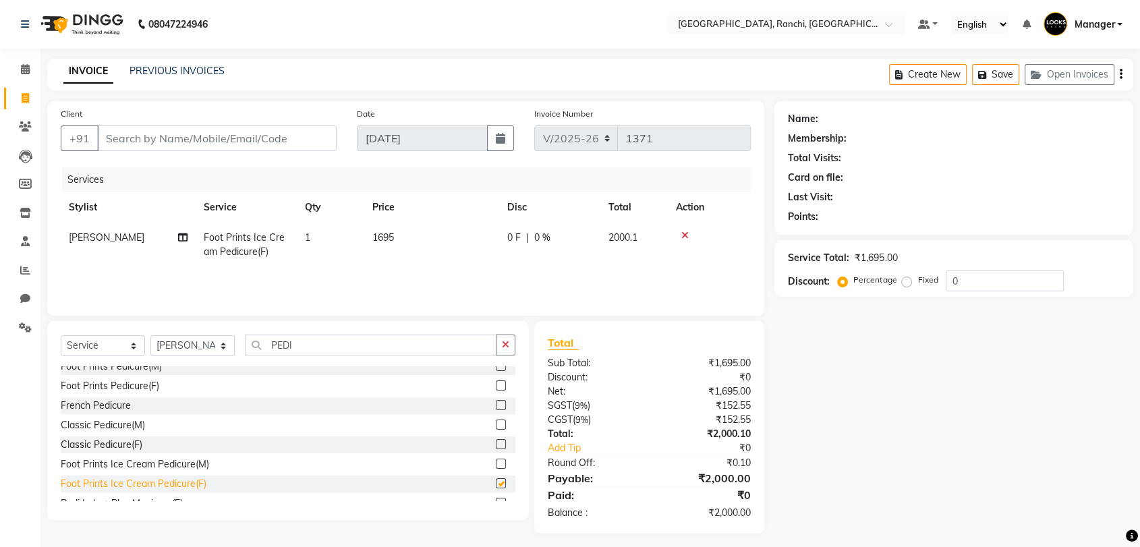
checkbox input "false"
click at [395, 235] on td "1695" at bounding box center [431, 245] width 135 height 45
select select "88105"
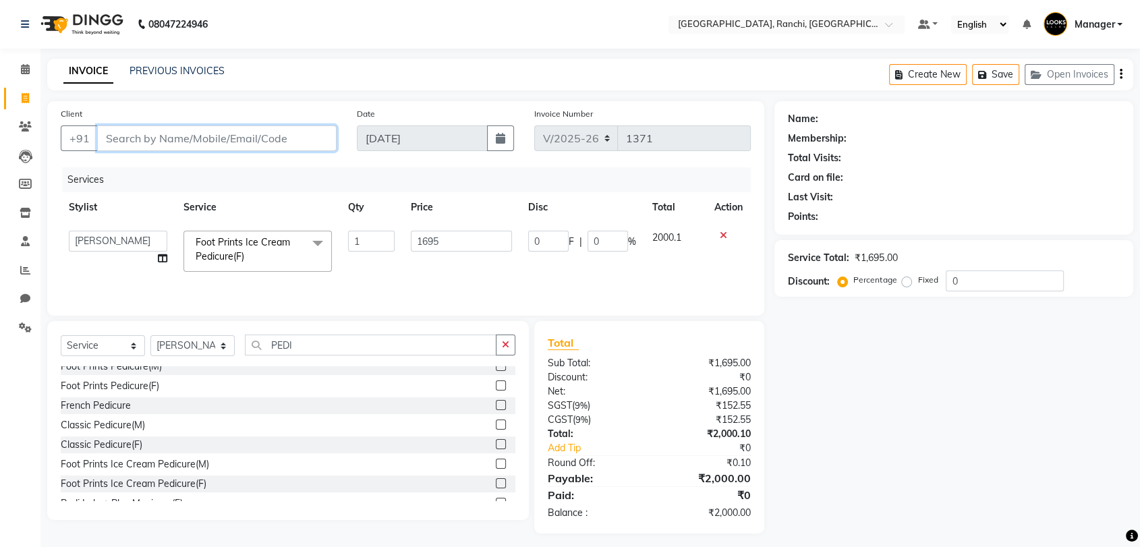
click at [272, 142] on input "Client" at bounding box center [217, 139] width 240 height 26
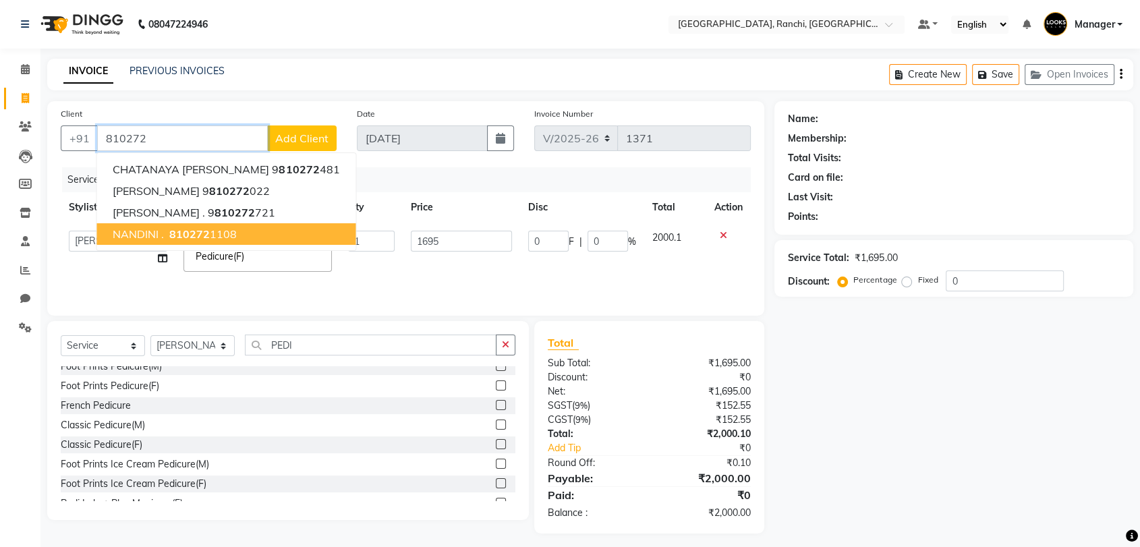
click at [281, 227] on button "NANDINI . 810272 1108" at bounding box center [225, 234] width 259 height 22
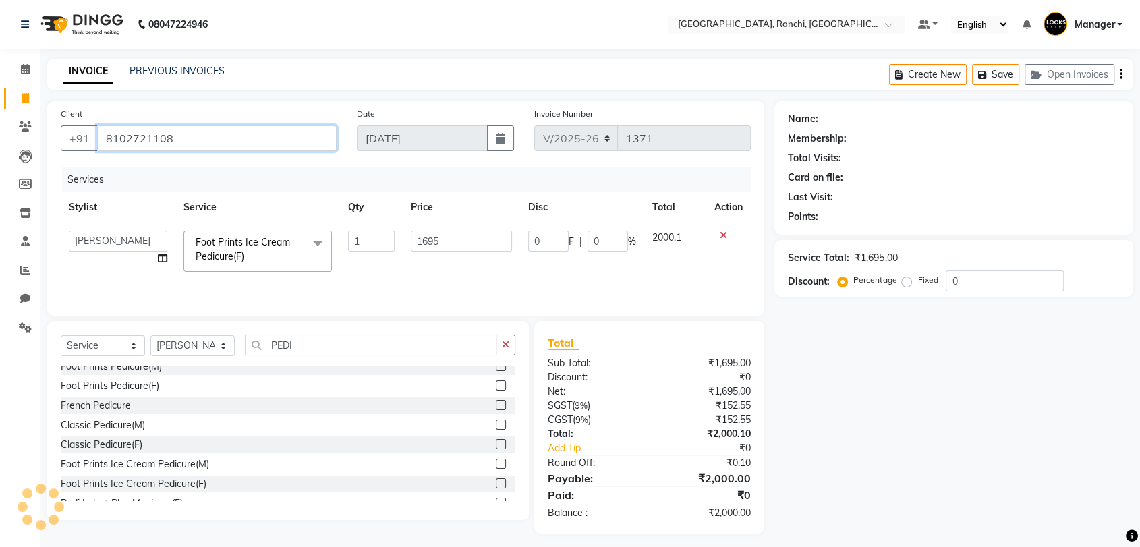
type input "8102721108"
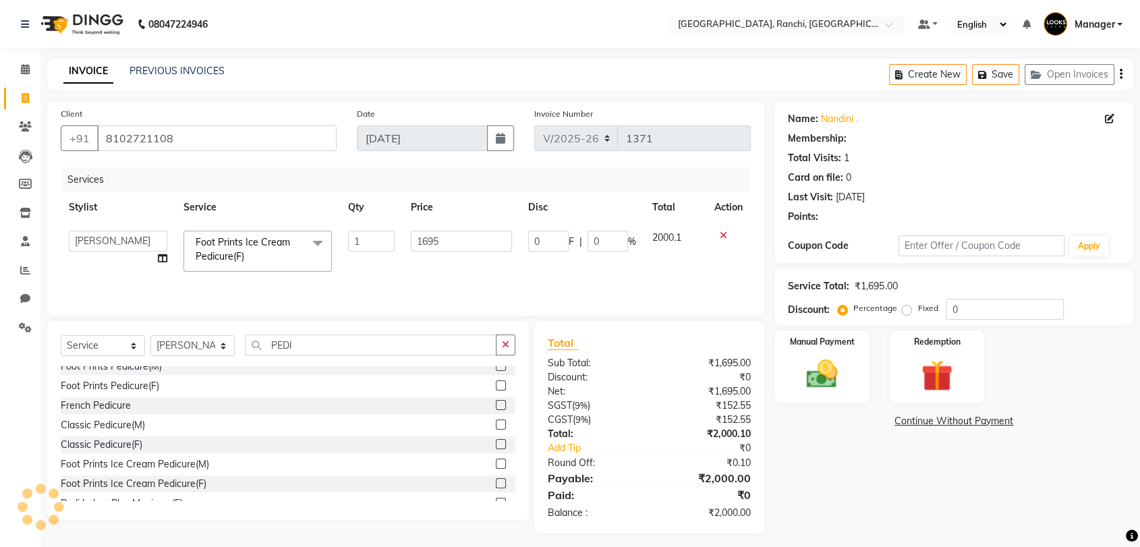
select select "1: Object"
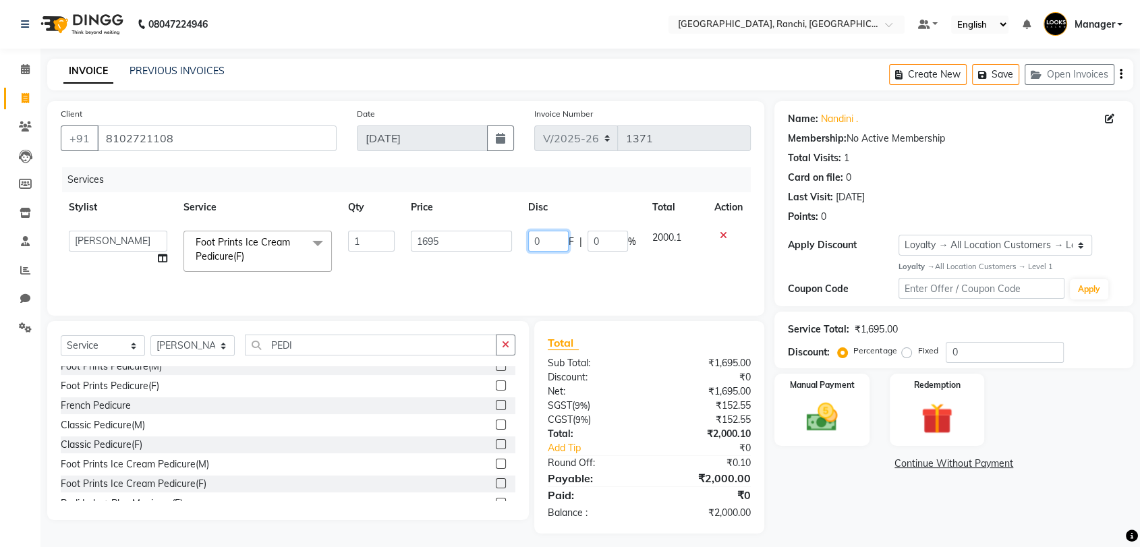
click at [546, 240] on input "0" at bounding box center [548, 241] width 40 height 21
type input "2"
type input "95"
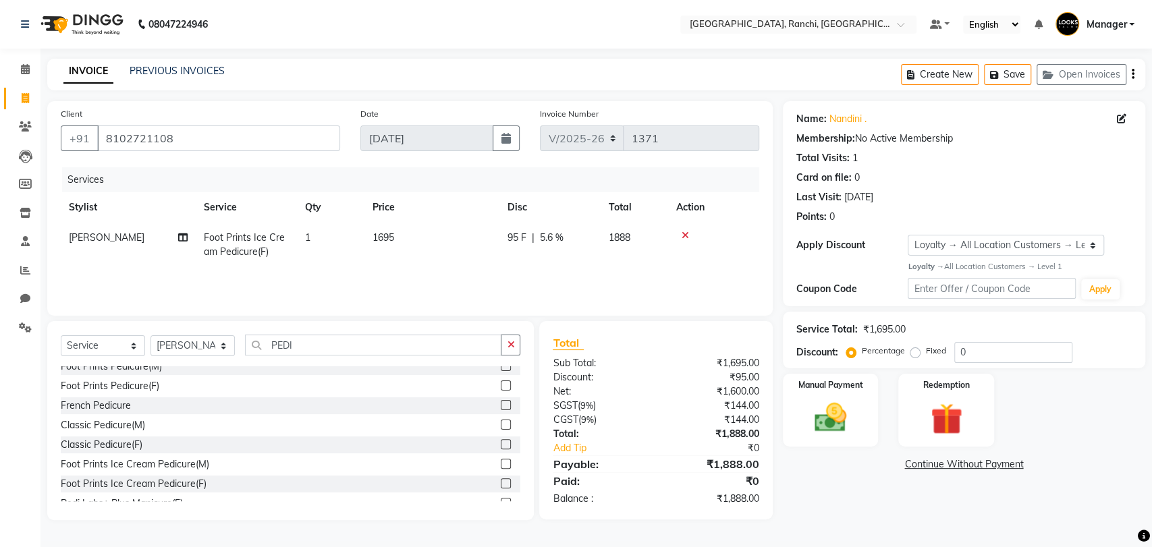
click at [825, 485] on div "Name: [PERSON_NAME] . Membership: No Active Membership Total Visits: 1 Card on …" at bounding box center [969, 310] width 372 height 419
click at [515, 235] on span "95 F" at bounding box center [516, 238] width 19 height 14
select select "88105"
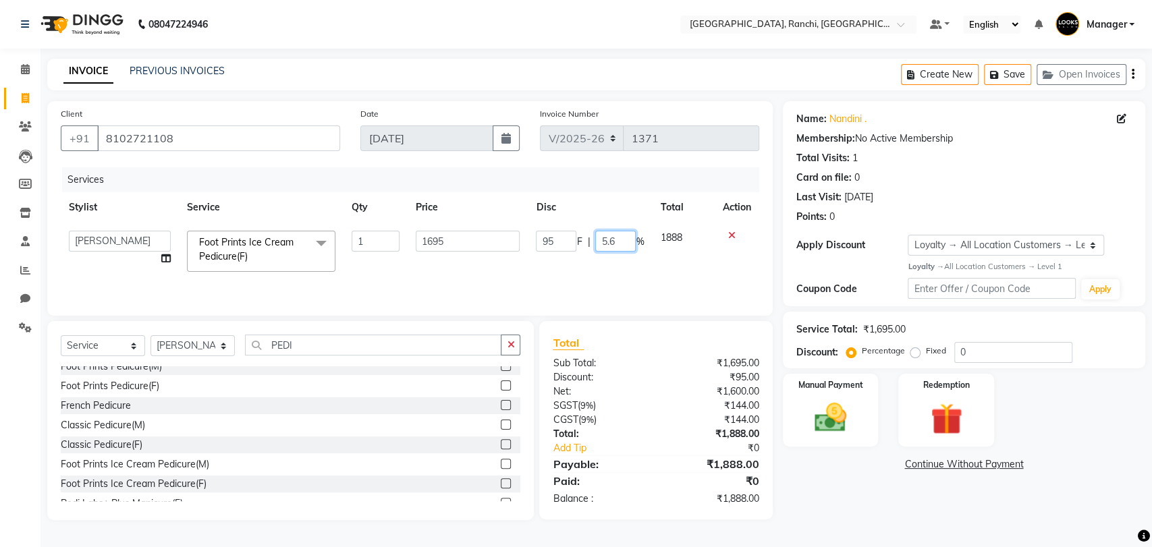
click at [615, 242] on input "5.6" at bounding box center [615, 241] width 40 height 21
type input "5"
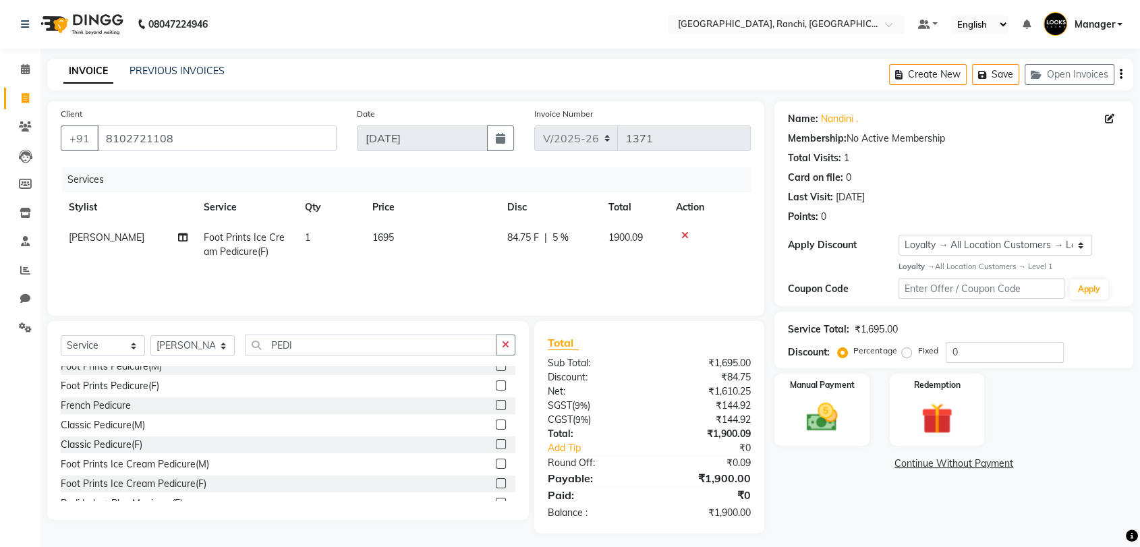
click at [830, 488] on div "Name: [PERSON_NAME] . Membership: No Active Membership Total Visits: 1 Card on …" at bounding box center [959, 317] width 369 height 433
click at [551, 239] on div "84.75 F | 5 %" at bounding box center [549, 238] width 85 height 14
select select "88105"
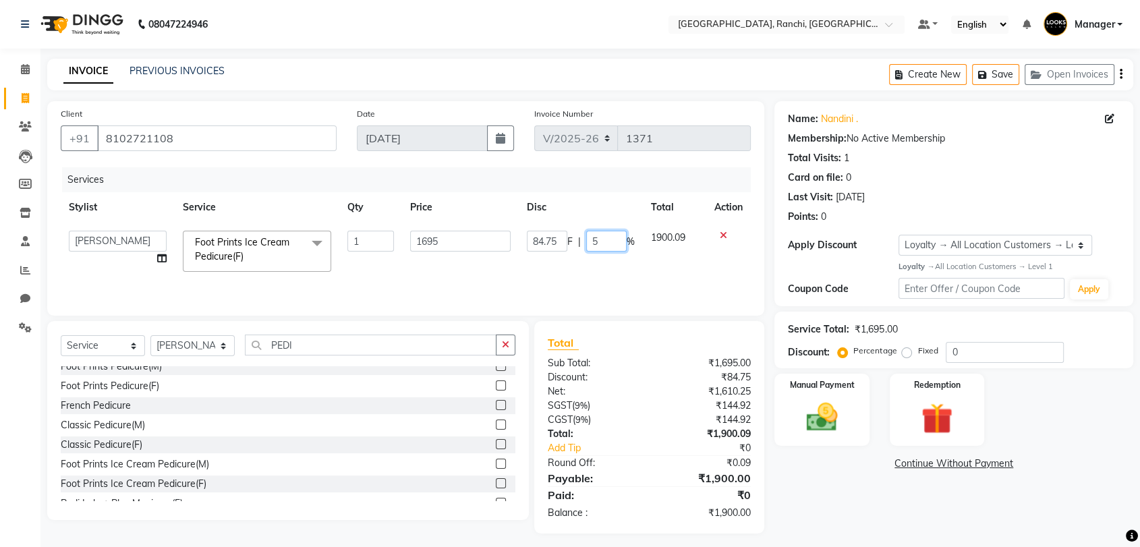
click at [599, 239] on input "5" at bounding box center [606, 241] width 40 height 21
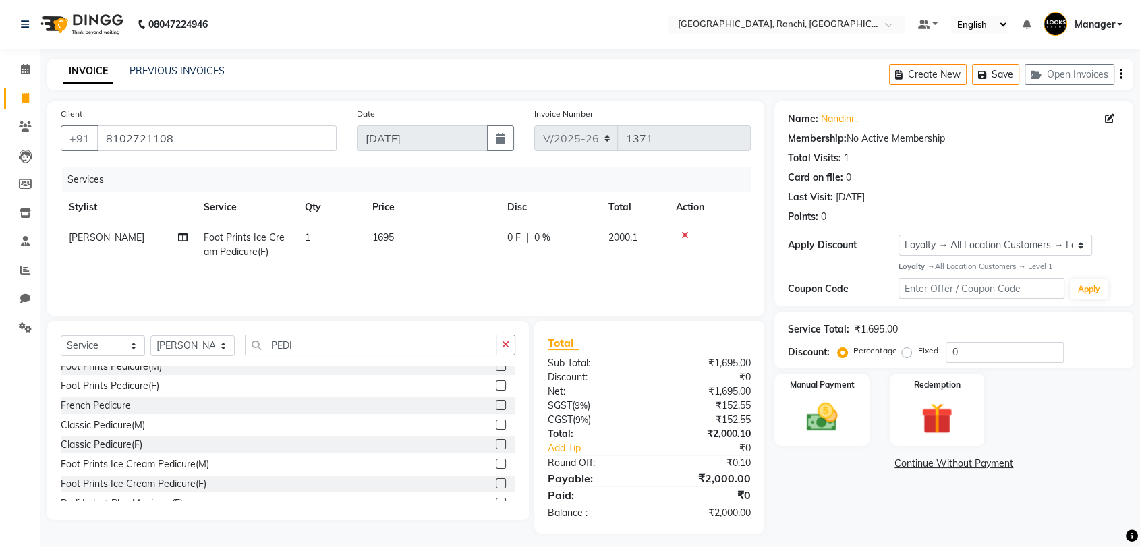
click at [837, 476] on div "Name: [PERSON_NAME] . Membership: No Active Membership Total Visits: 1 Card on …" at bounding box center [959, 317] width 369 height 433
click at [509, 239] on span "0 F" at bounding box center [513, 238] width 13 height 14
select select "88105"
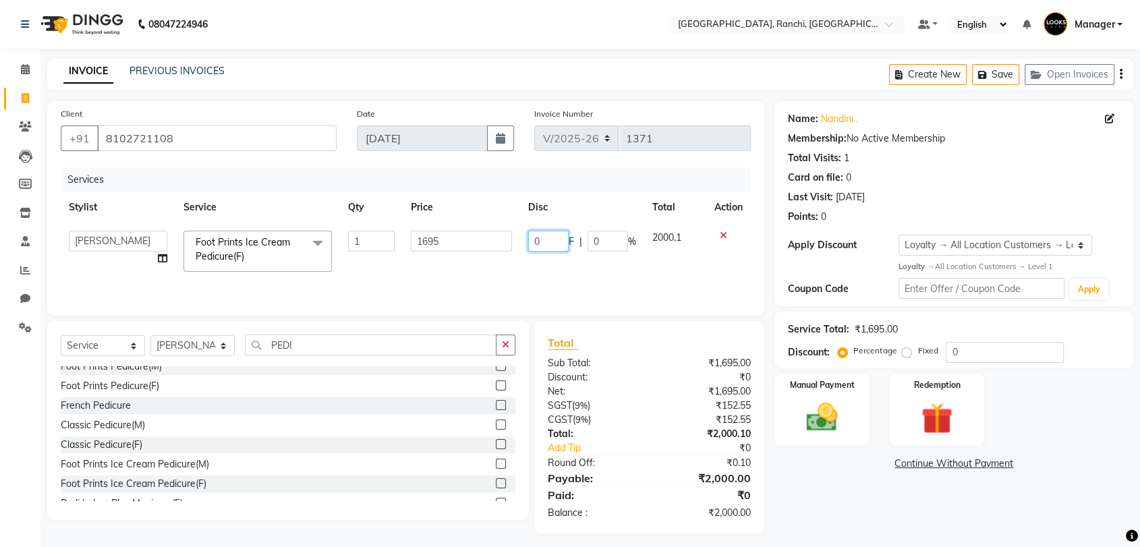
click at [536, 238] on input "0" at bounding box center [548, 241] width 40 height 21
type input "035"
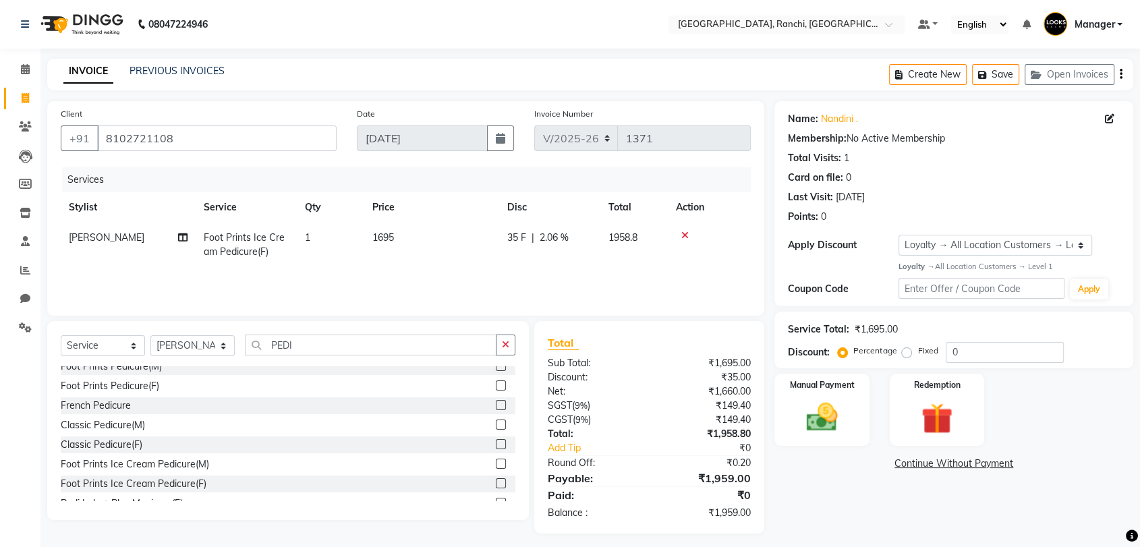
click at [843, 527] on div "Name: [PERSON_NAME] . Membership: No Active Membership Total Visits: 1 Card on …" at bounding box center [959, 317] width 369 height 433
click at [529, 235] on div "35 F | 2.06 %" at bounding box center [549, 238] width 85 height 14
select select "88105"
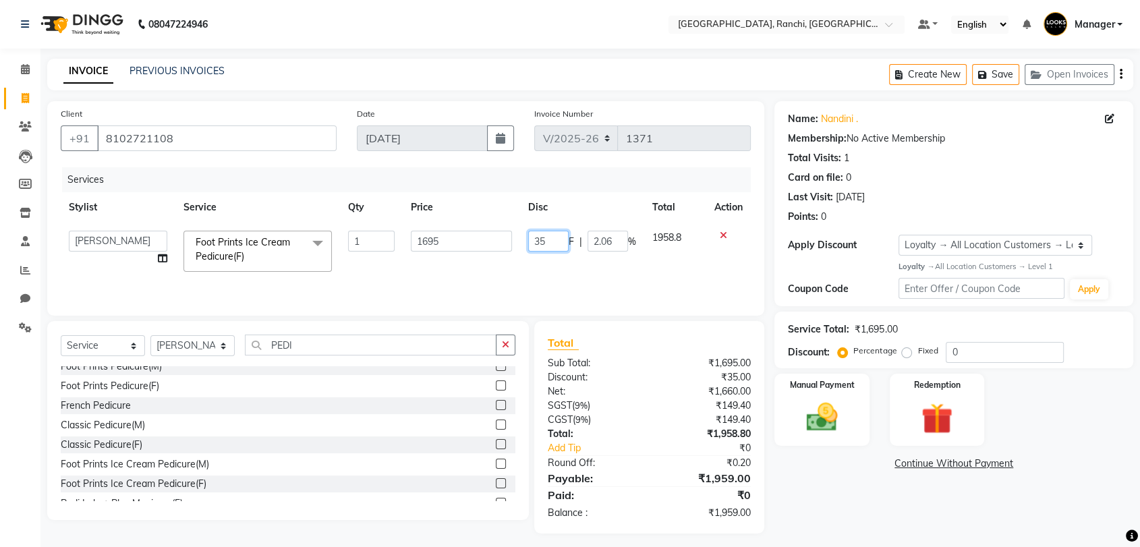
click at [544, 241] on input "35" at bounding box center [548, 241] width 40 height 21
type input "3"
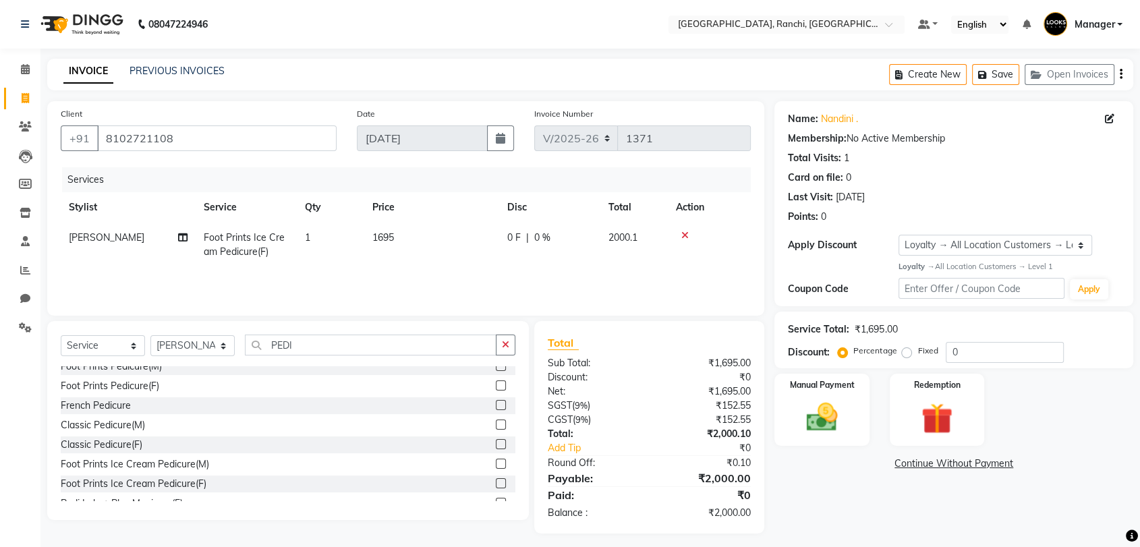
click at [540, 236] on span "0 %" at bounding box center [542, 238] width 16 height 14
select select "88105"
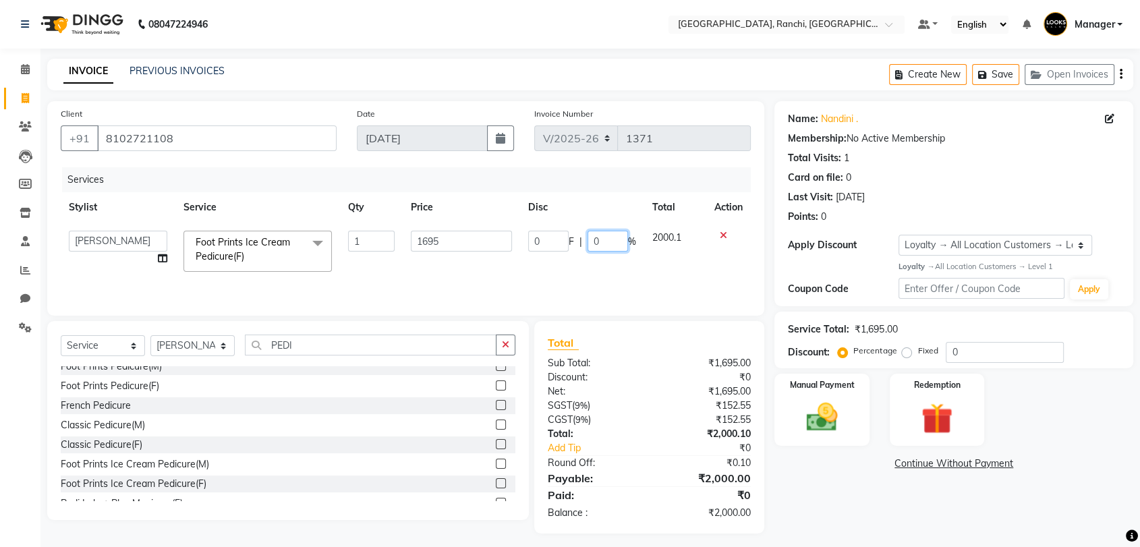
click at [610, 241] on input "0" at bounding box center [608, 241] width 40 height 21
click at [598, 242] on input "020" at bounding box center [608, 241] width 40 height 21
type input "20"
click at [879, 520] on div "Name: [PERSON_NAME] . Membership: No Active Membership Total Visits: 1 Card on …" at bounding box center [959, 317] width 369 height 433
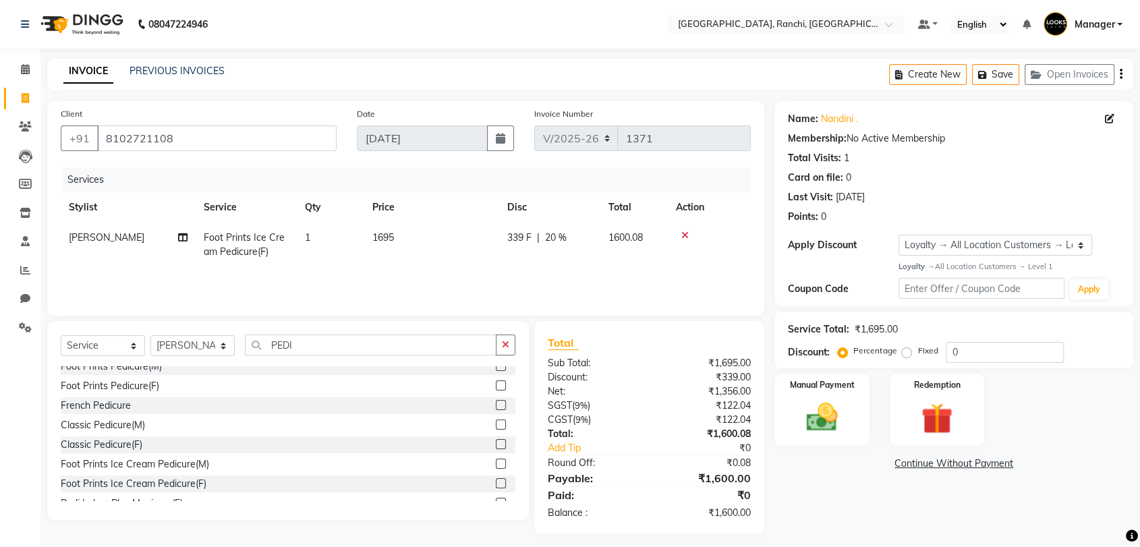
click at [555, 246] on td "339 F | 20 %" at bounding box center [549, 245] width 101 height 45
select select "88105"
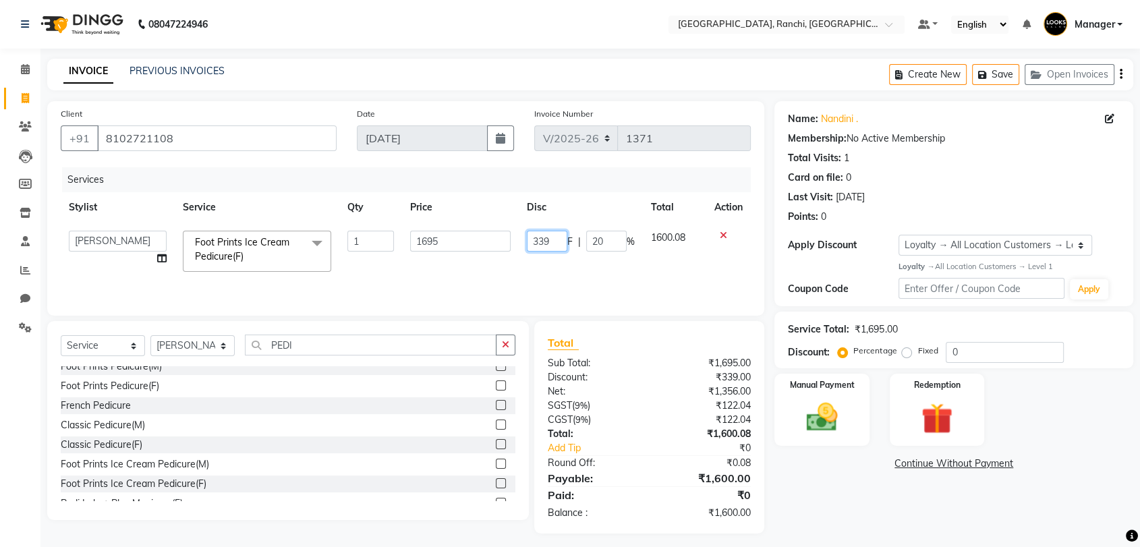
click at [552, 242] on input "339" at bounding box center [547, 241] width 40 height 21
type input "3"
click at [552, 242] on input "3" at bounding box center [547, 241] width 40 height 21
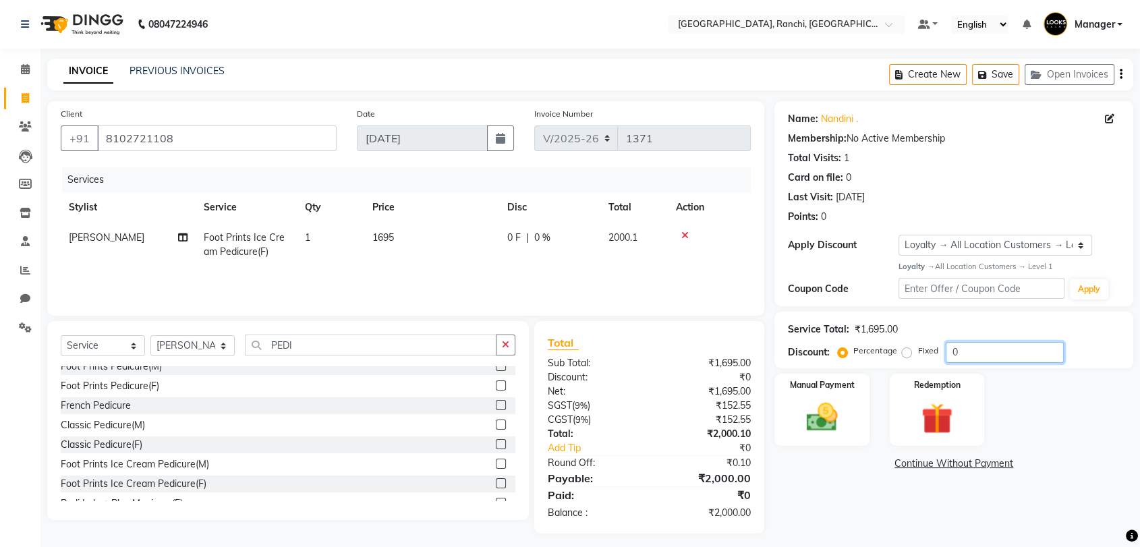
click at [966, 354] on input "0" at bounding box center [1005, 352] width 118 height 21
type input "2"
click at [918, 354] on label "Fixed" at bounding box center [928, 351] width 20 height 12
click at [909, 354] on input "Fixed" at bounding box center [909, 350] width 9 height 9
radio input "true"
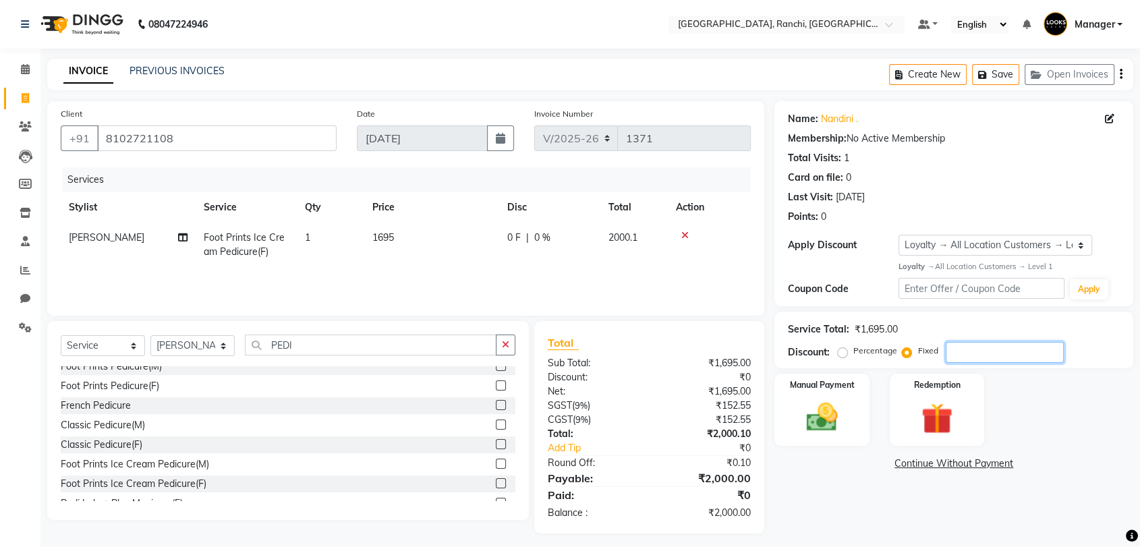
click at [954, 353] on input "number" at bounding box center [1005, 352] width 118 height 21
type input "95"
click at [904, 508] on div "Name: [PERSON_NAME] . Membership: No Active Membership Total Visits: 1 Card on …" at bounding box center [959, 317] width 369 height 433
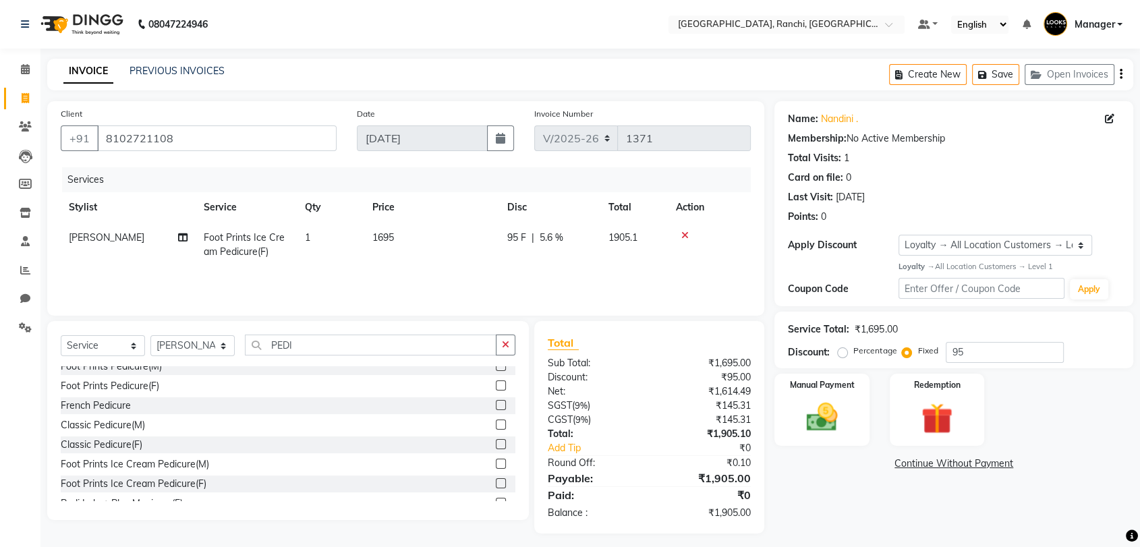
click at [682, 233] on icon at bounding box center [684, 235] width 7 height 9
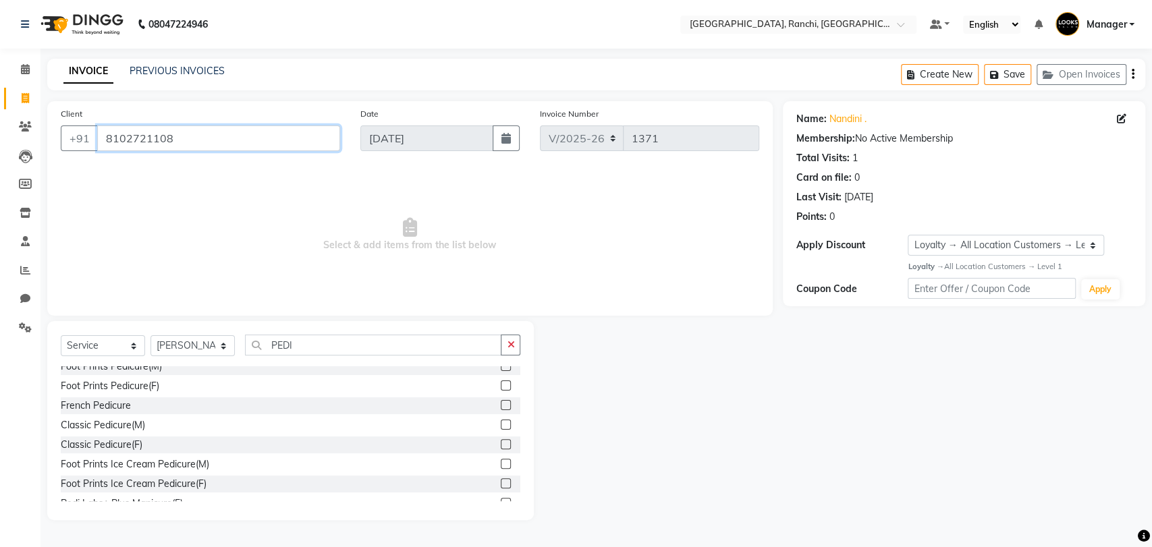
click at [298, 136] on input "8102721108" at bounding box center [218, 139] width 243 height 26
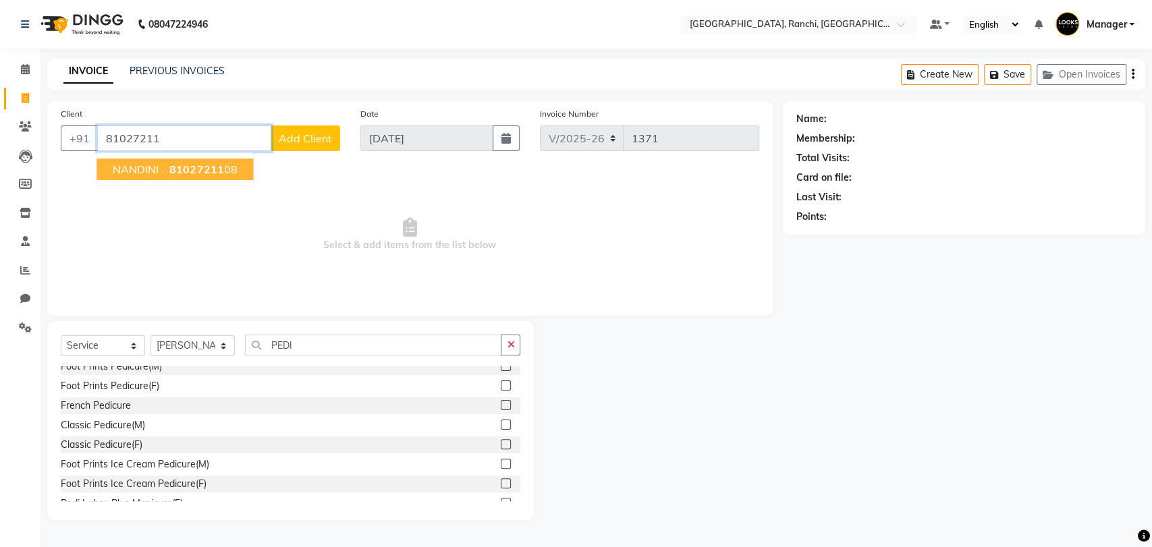
type input "81027211"
click at [304, 140] on span "Add Client" at bounding box center [305, 138] width 53 height 13
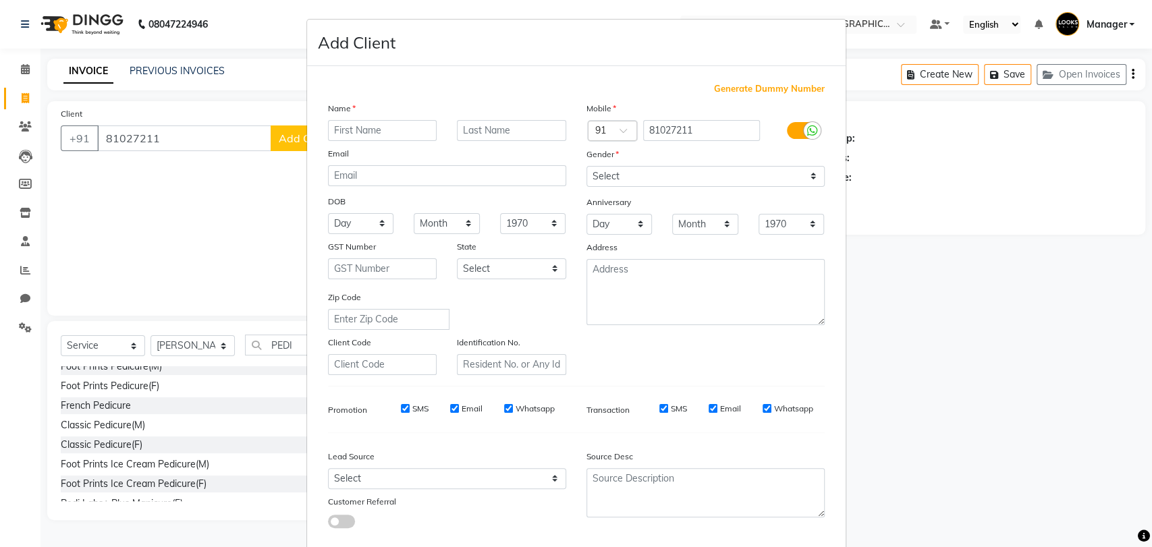
click at [872, 255] on ngb-modal-window "Add Client Generate Dummy Number Name Email DOB Day 01 02 03 04 05 06 07 08 09 …" at bounding box center [576, 273] width 1152 height 547
click at [843, 390] on ngb-modal-window "Add Client Generate Dummy Number Name Email DOB Day 01 02 03 04 05 06 07 08 09 …" at bounding box center [576, 273] width 1152 height 547
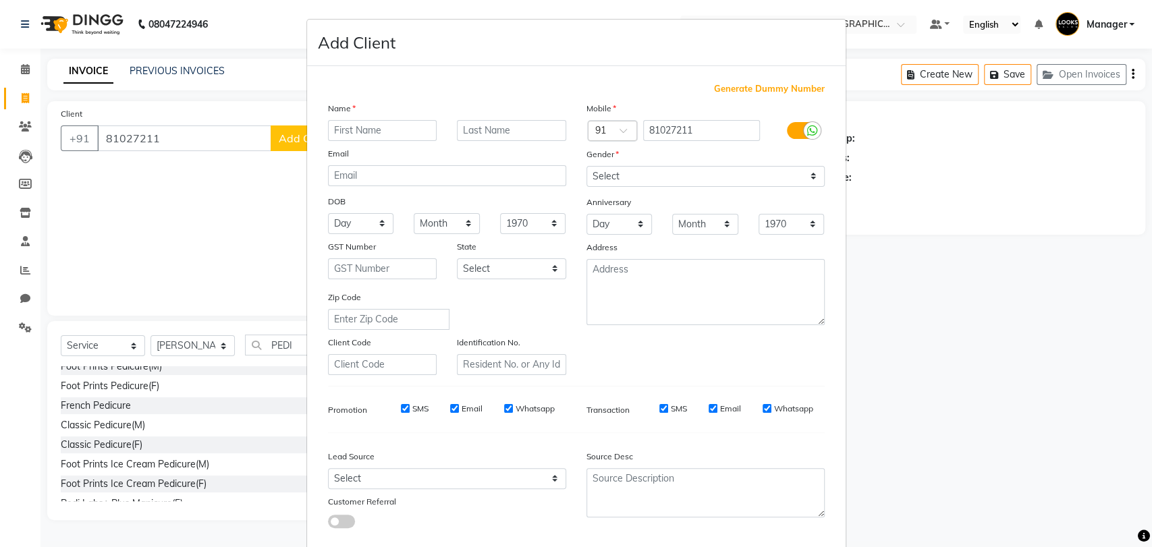
drag, startPoint x: 218, startPoint y: 183, endPoint x: 193, endPoint y: 142, distance: 47.6
click at [193, 142] on ngb-modal-window "Add Client Generate Dummy Number Name Email DOB Day 01 02 03 04 05 06 07 08 09 …" at bounding box center [576, 273] width 1152 height 547
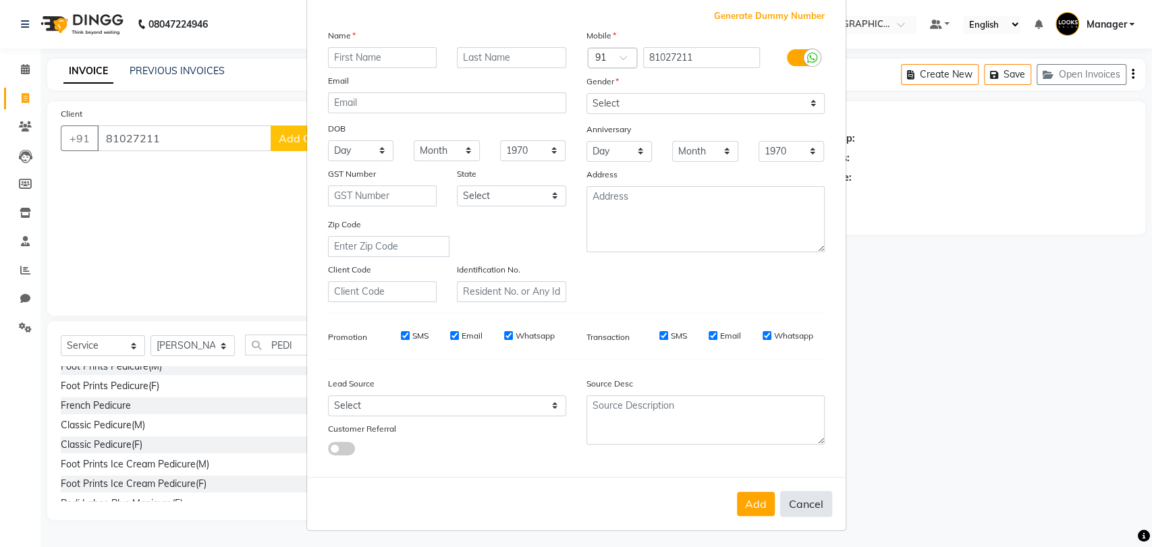
click at [805, 493] on button "Cancel" at bounding box center [806, 504] width 52 height 26
select select
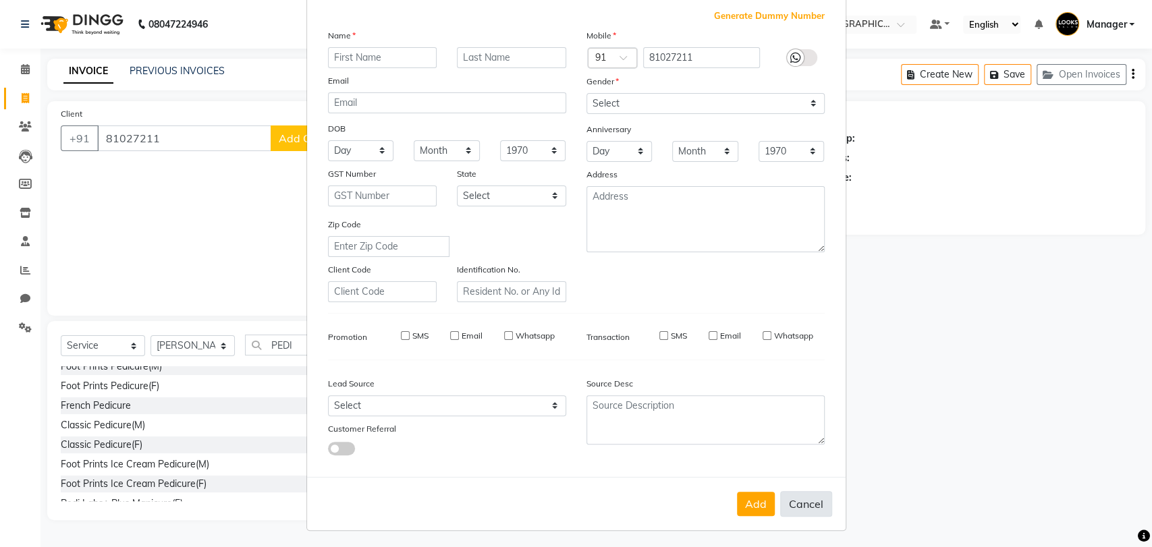
select select
checkbox input "false"
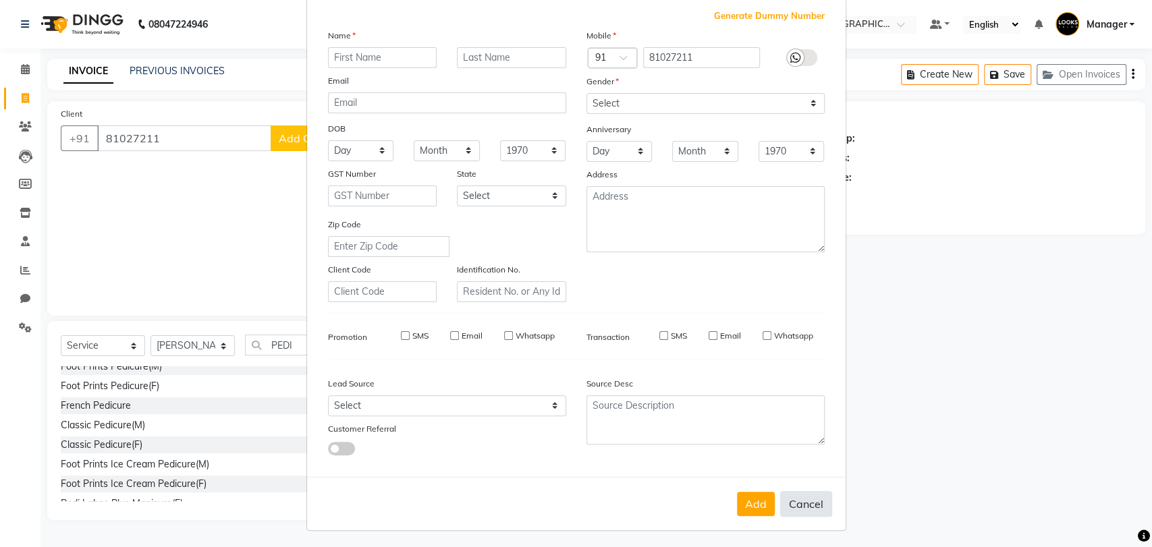
checkbox input "false"
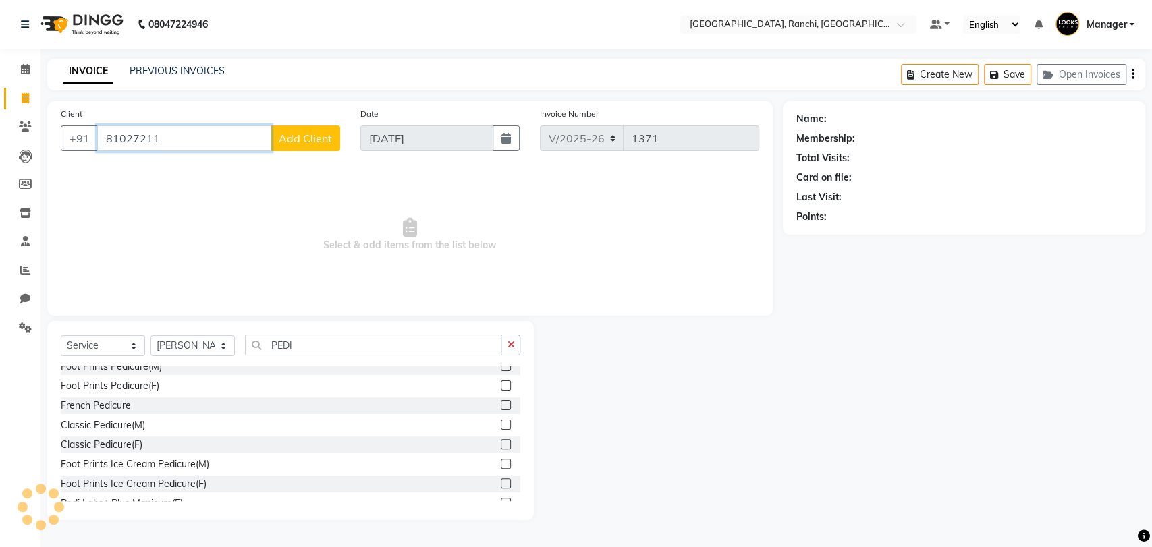
click at [179, 136] on input "81027211" at bounding box center [184, 139] width 174 height 26
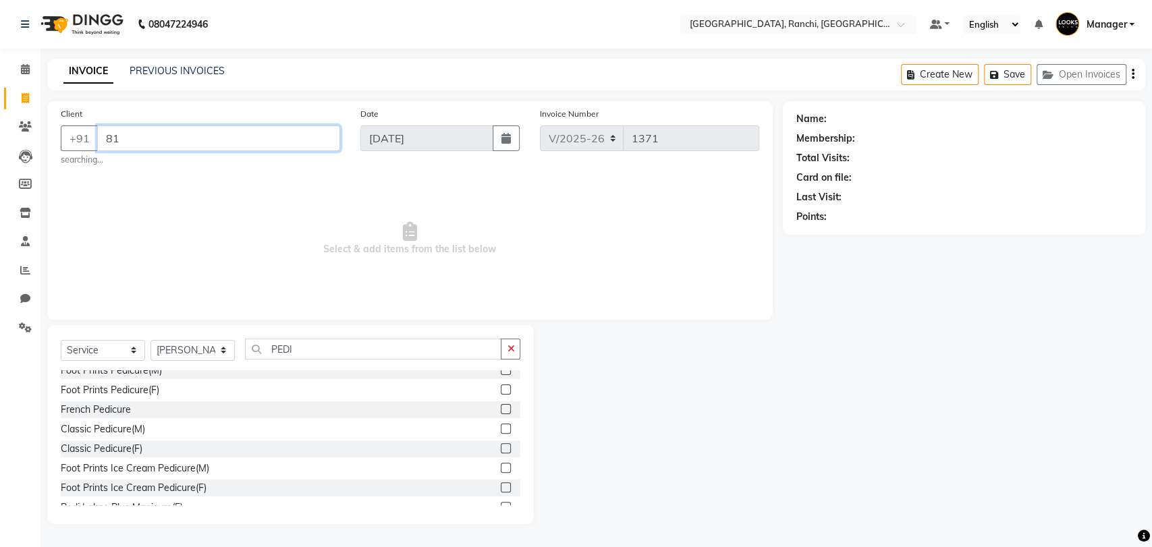
type input "8"
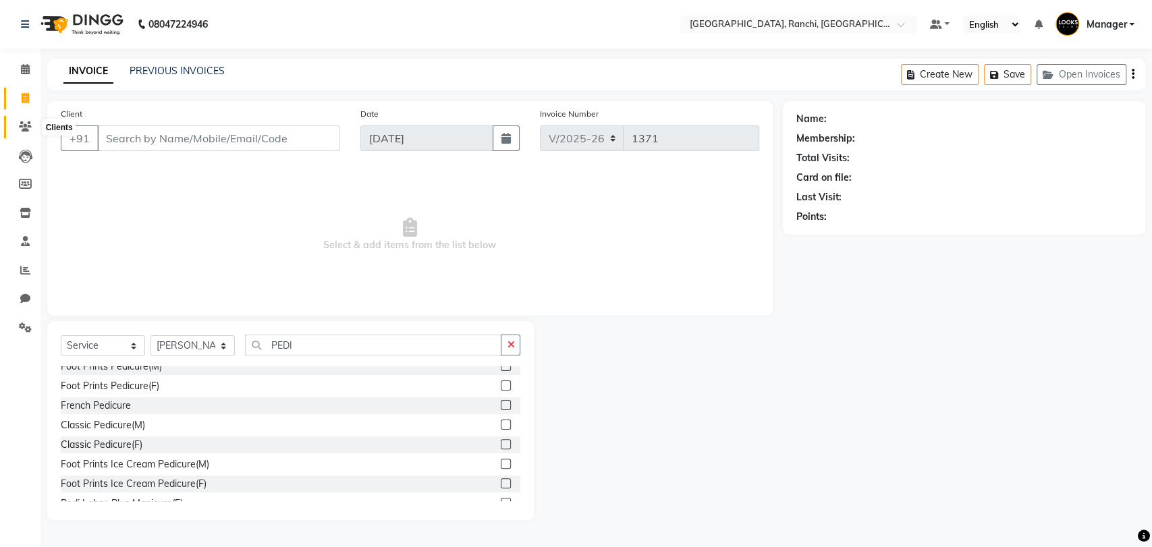
click at [31, 125] on icon at bounding box center [25, 126] width 13 height 10
click at [310, 133] on input "Client" at bounding box center [218, 139] width 243 height 26
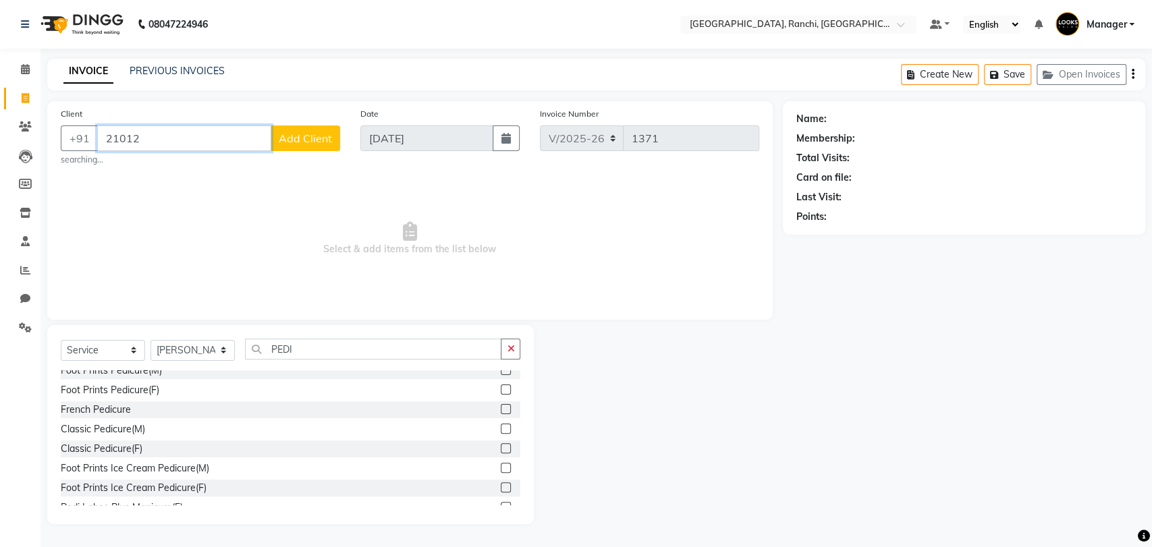
type input "21012"
click at [309, 136] on span "Add Client" at bounding box center [305, 138] width 53 height 13
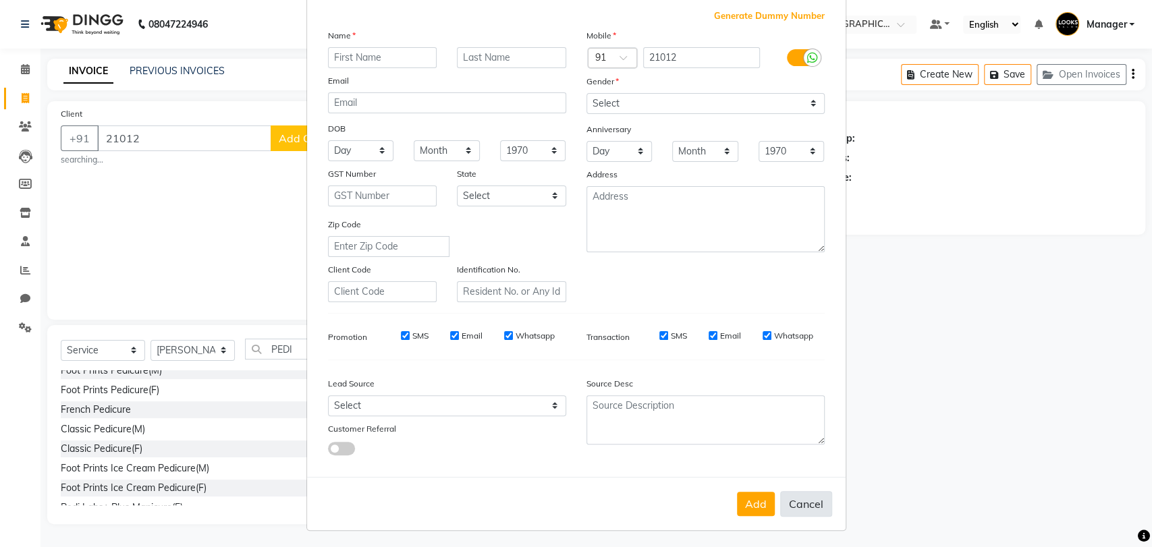
click at [800, 502] on button "Cancel" at bounding box center [806, 504] width 52 height 26
select select
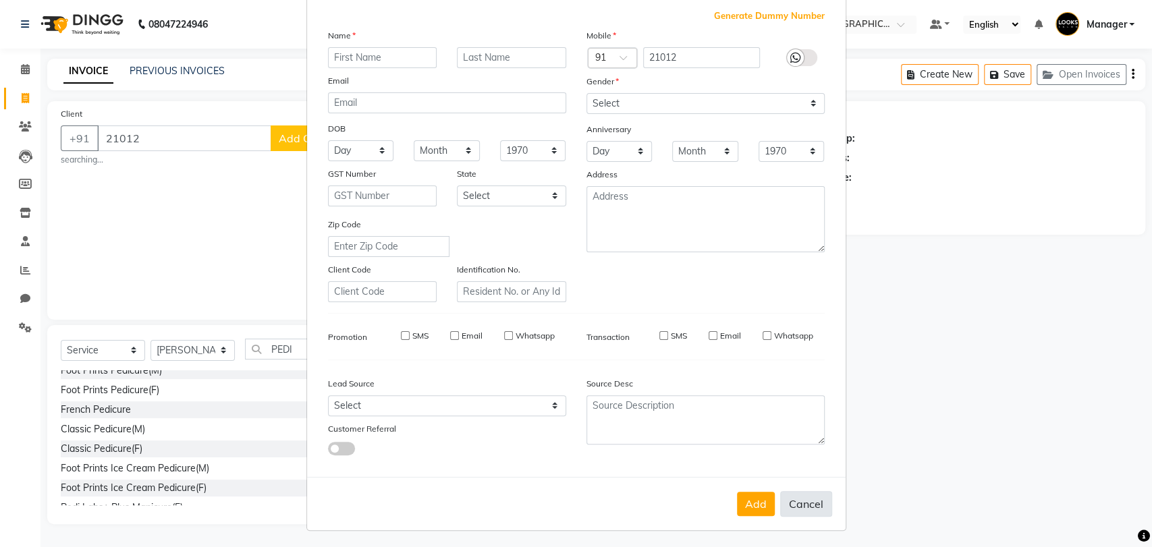
select select
checkbox input "false"
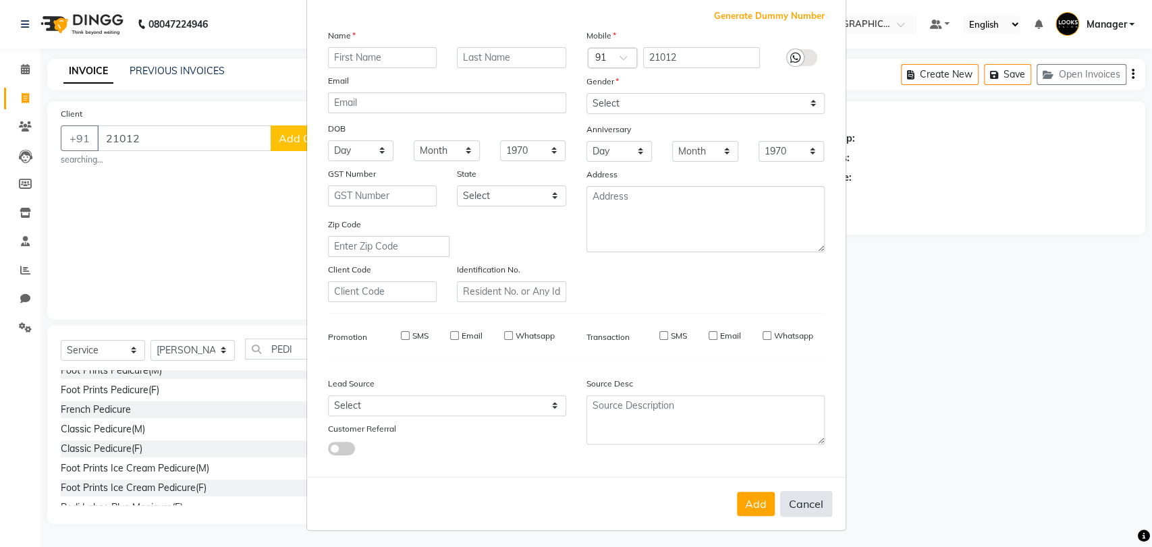
checkbox input "false"
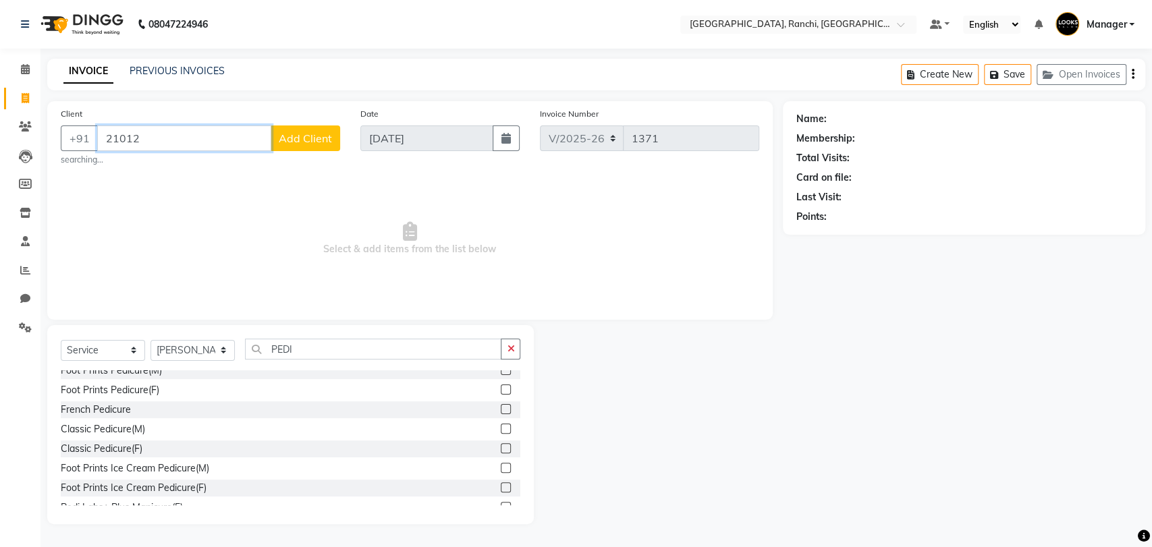
click at [204, 136] on input "21012" at bounding box center [184, 139] width 174 height 26
type input "2"
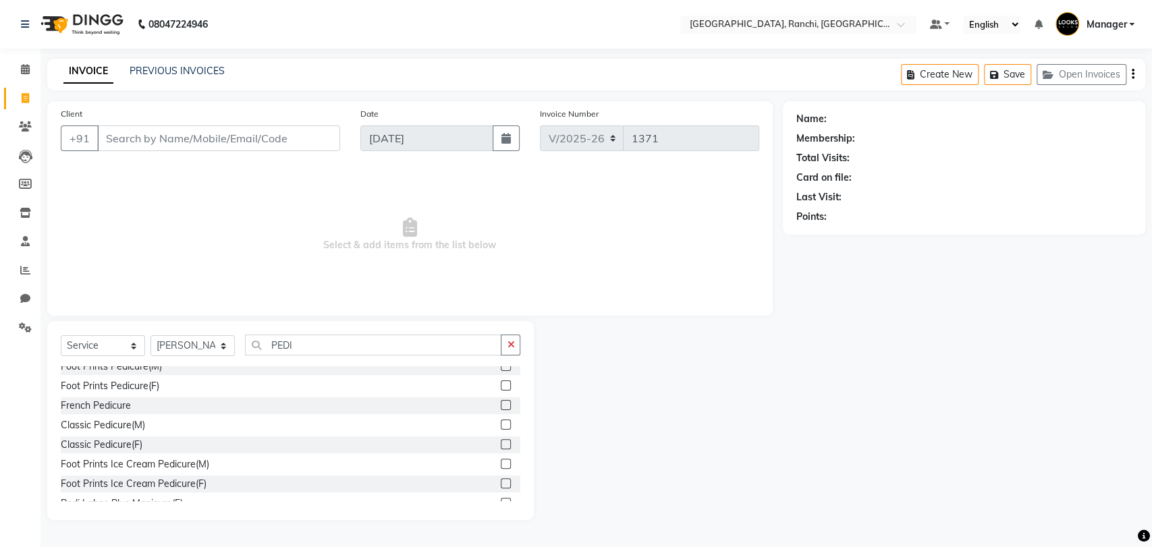
click at [619, 356] on div at bounding box center [658, 420] width 248 height 199
click at [22, 242] on icon at bounding box center [25, 241] width 9 height 10
click at [28, 184] on icon at bounding box center [25, 184] width 13 height 10
click at [20, 155] on icon at bounding box center [25, 156] width 13 height 13
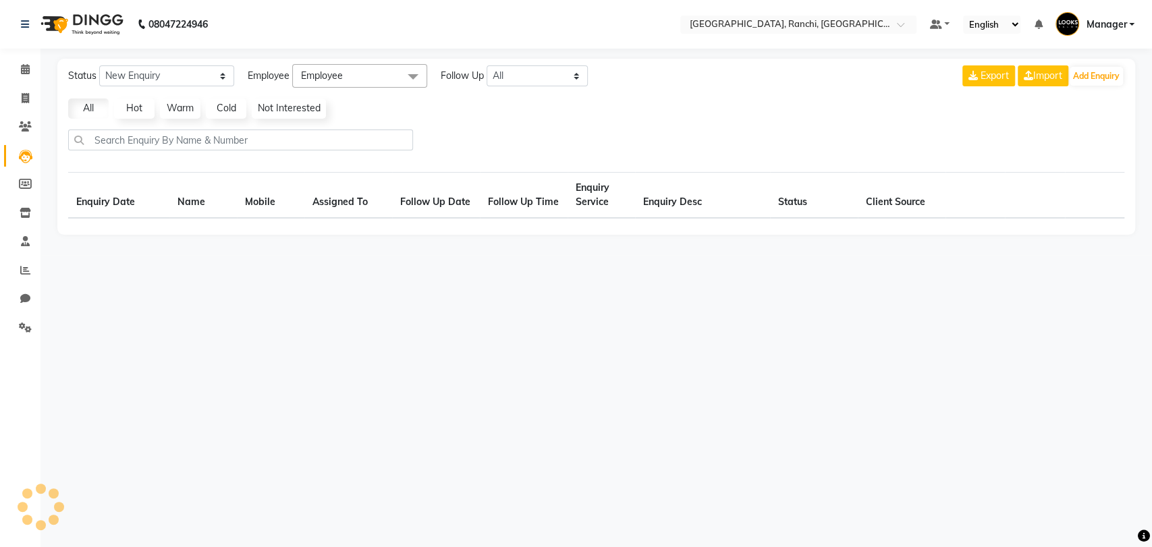
select select "10"
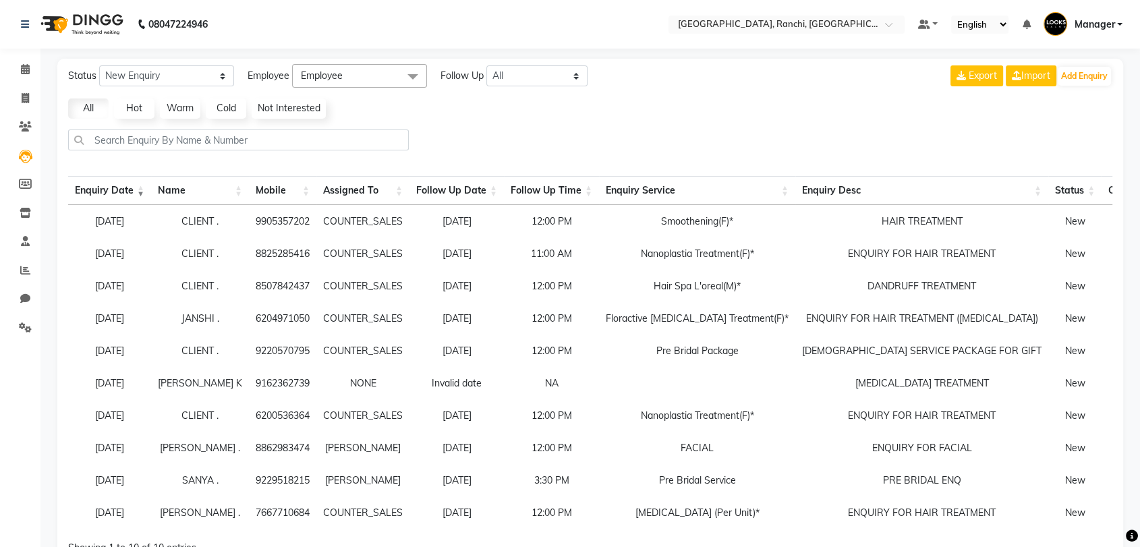
click at [1117, 28] on link "Manager" at bounding box center [1083, 24] width 79 height 22
click at [1004, 23] on select "English ENGLISH Español العربية मराठी हिंदी ગુજરાતી தமிழ் 中文" at bounding box center [979, 25] width 57 height 18
click at [893, 21] on div at bounding box center [787, 25] width 236 height 13
click at [598, 86] on div "Status New Enquiry Open Enquiry Converted Enquiry All All New Open Converted Em…" at bounding box center [590, 76] width 1055 height 24
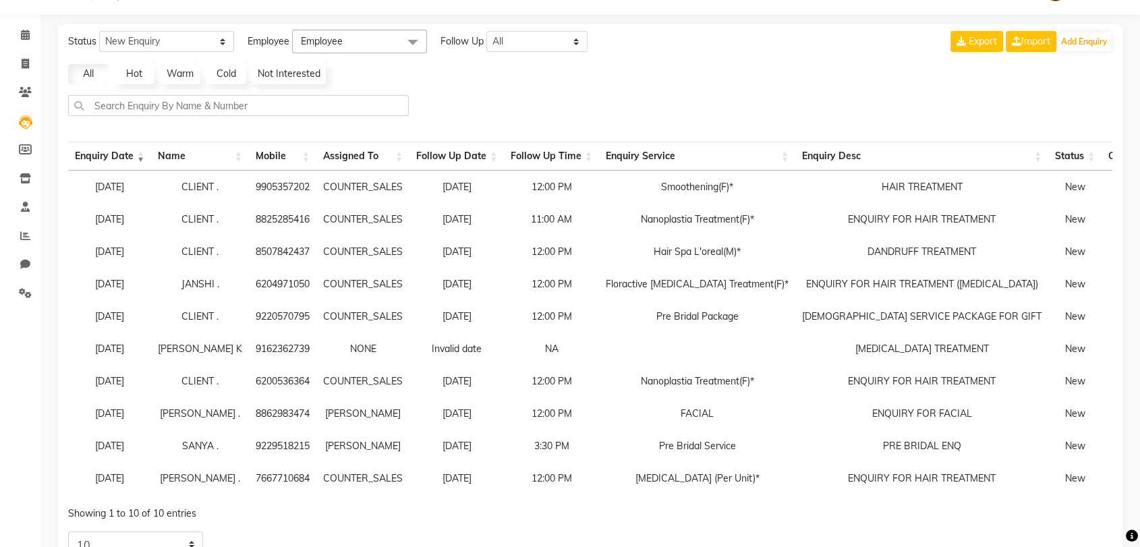
scroll to position [34, 0]
click at [27, 65] on icon at bounding box center [25, 64] width 7 height 10
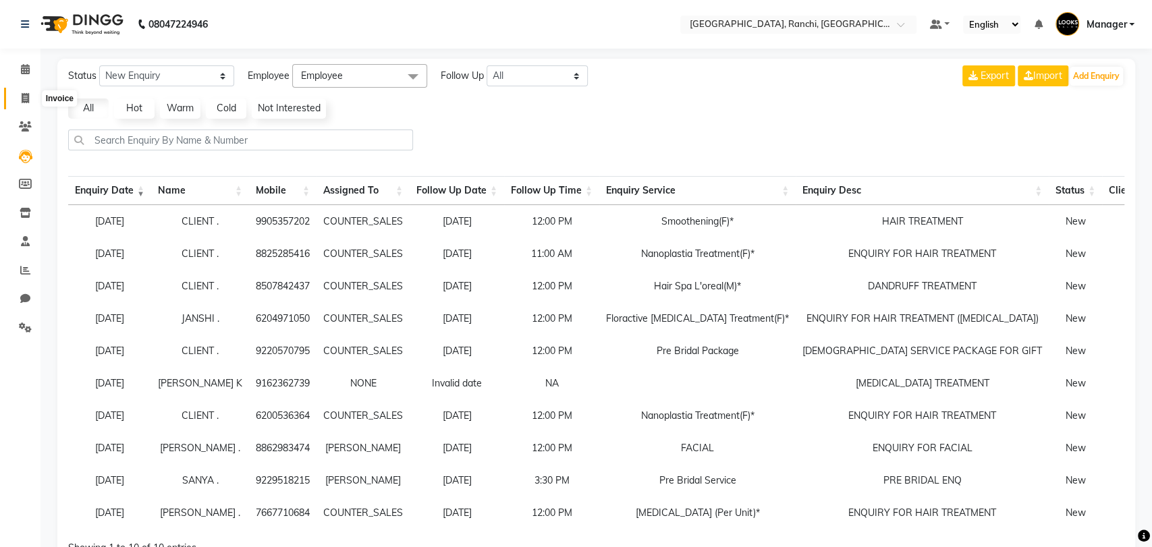
select select "6463"
select select "service"
